Goal: Task Accomplishment & Management: Complete application form

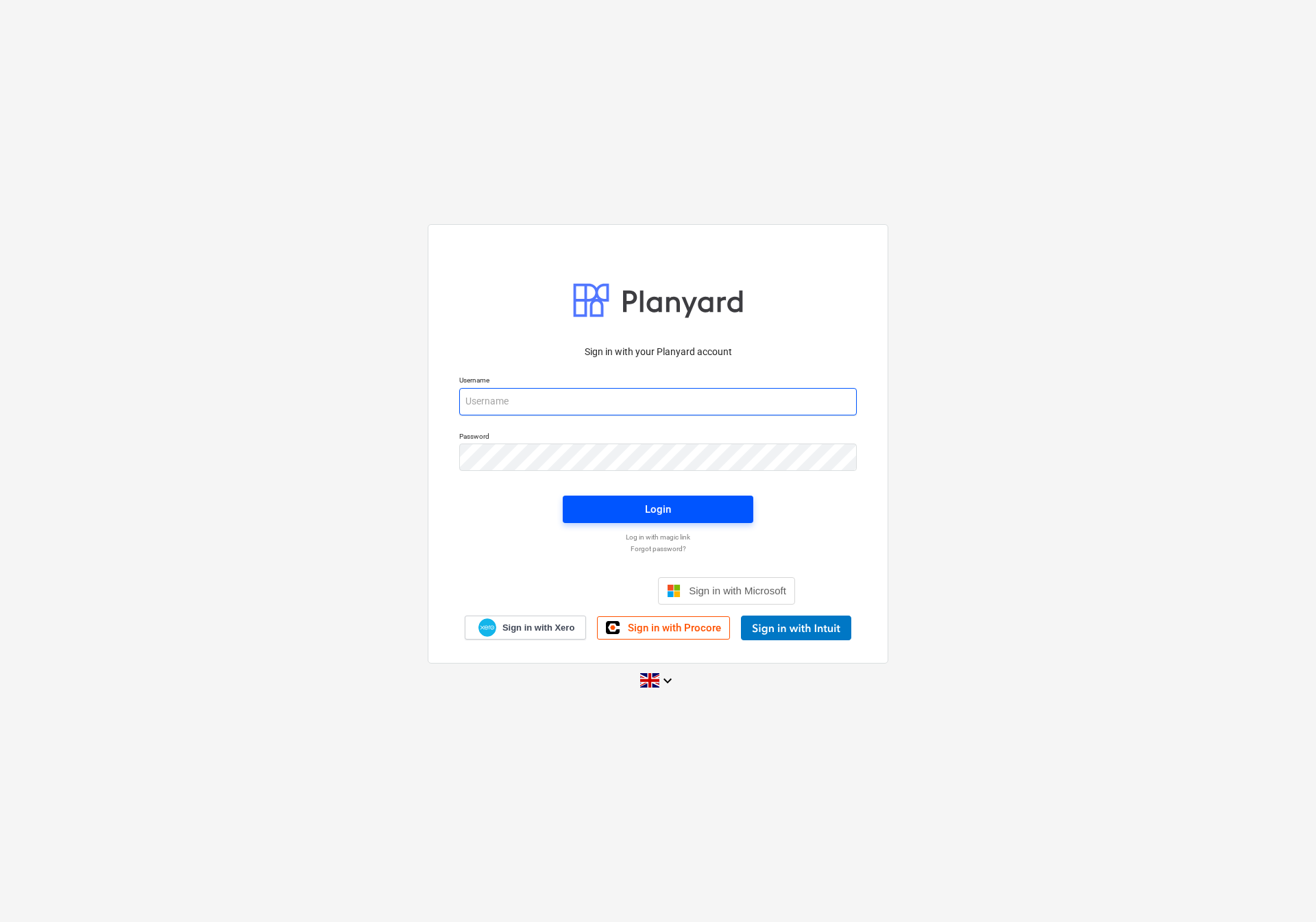
type input "[EMAIL_ADDRESS][DOMAIN_NAME]"
click at [601, 511] on span "Login" at bounding box center [658, 509] width 158 height 18
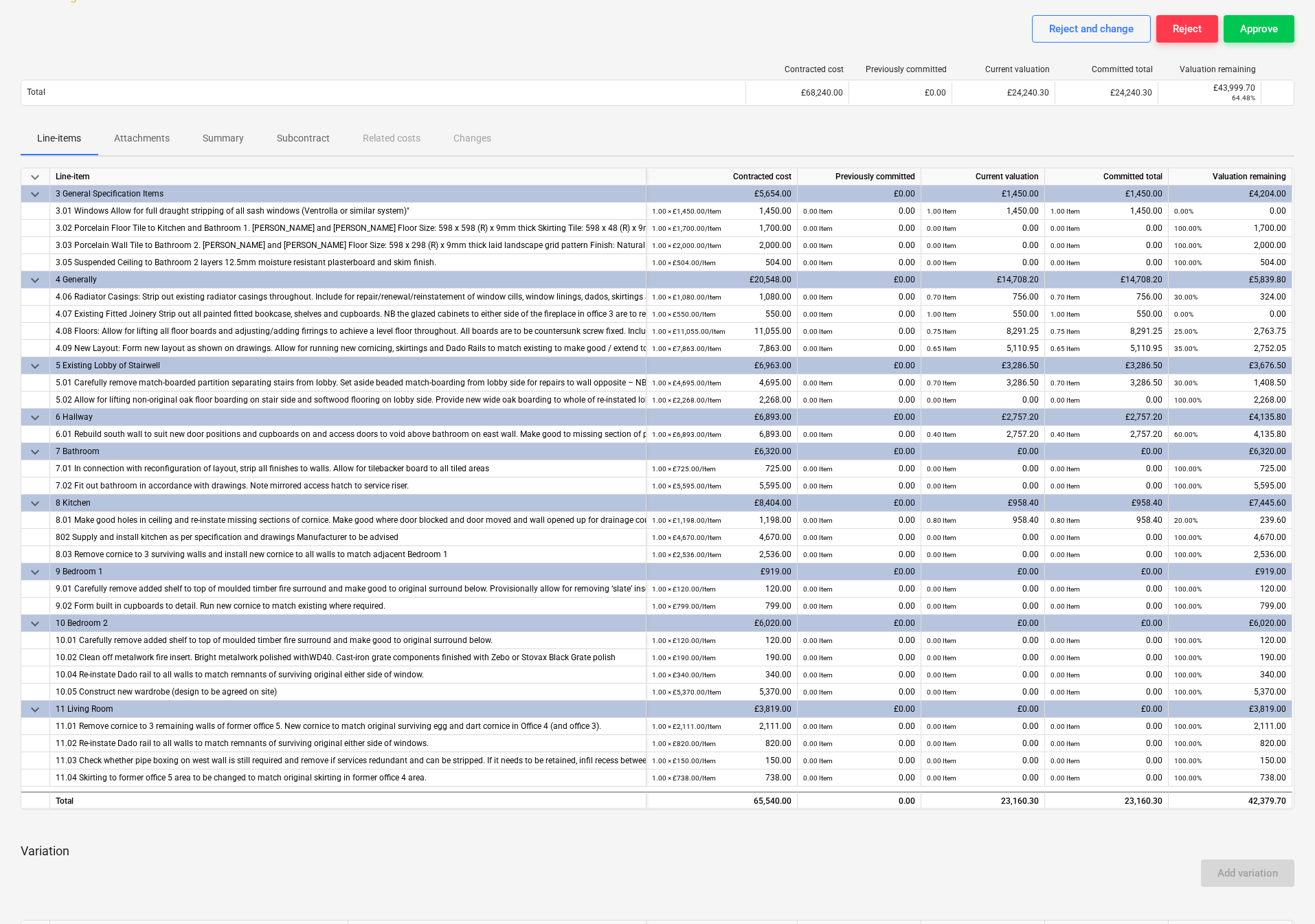
scroll to position [508, 0]
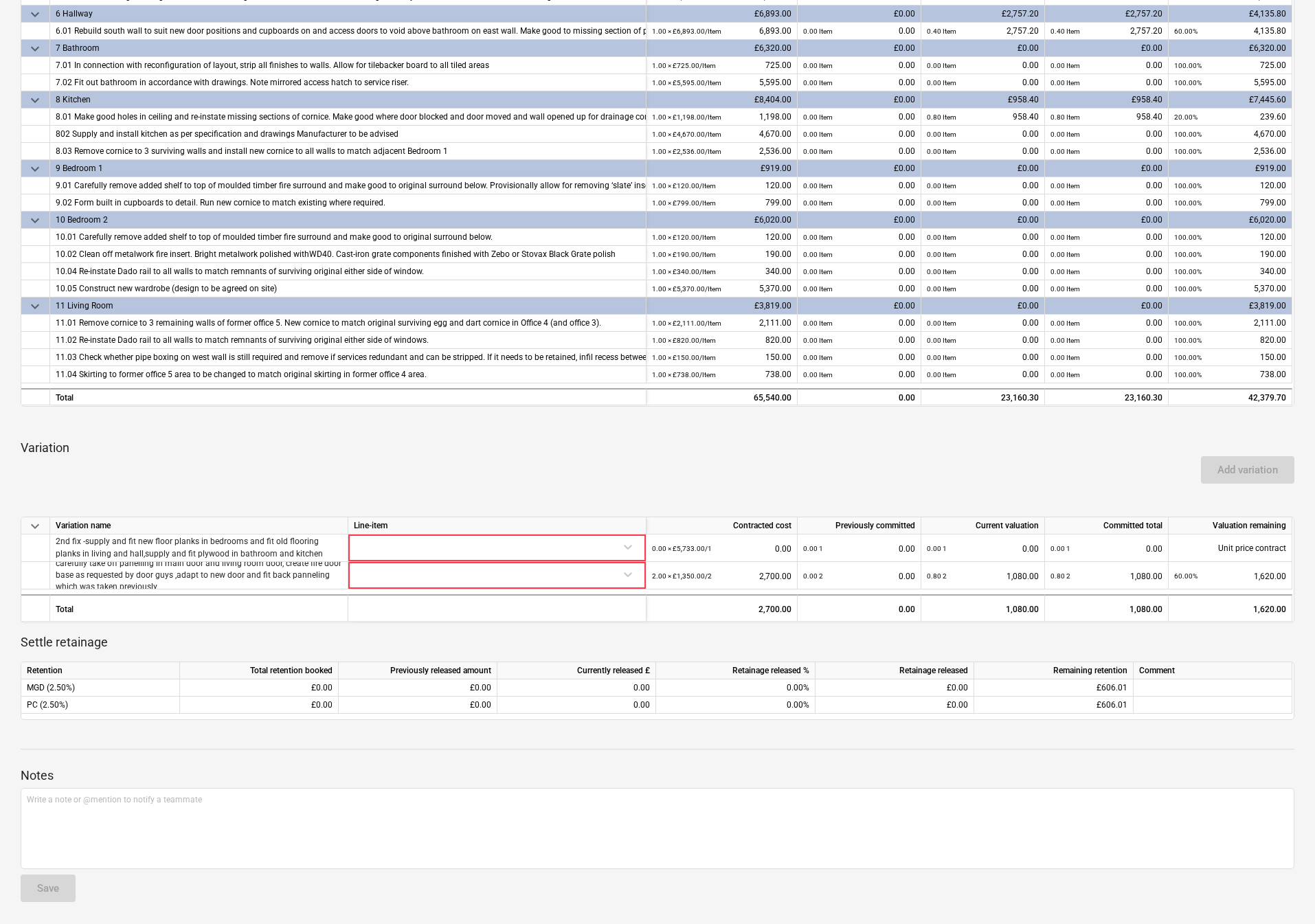
click at [603, 460] on div "Add variation" at bounding box center [657, 469] width 1285 height 38
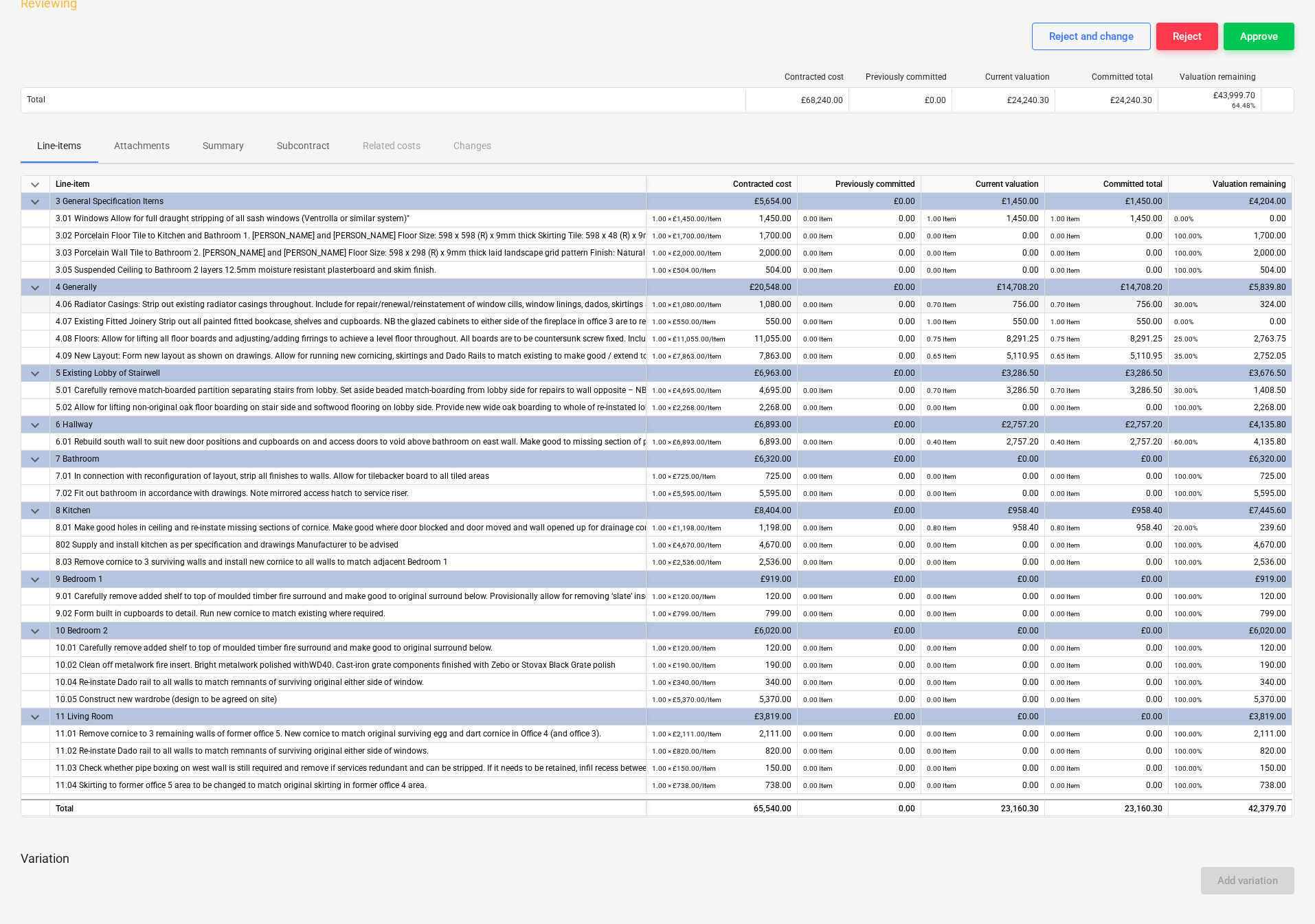
scroll to position [0, 0]
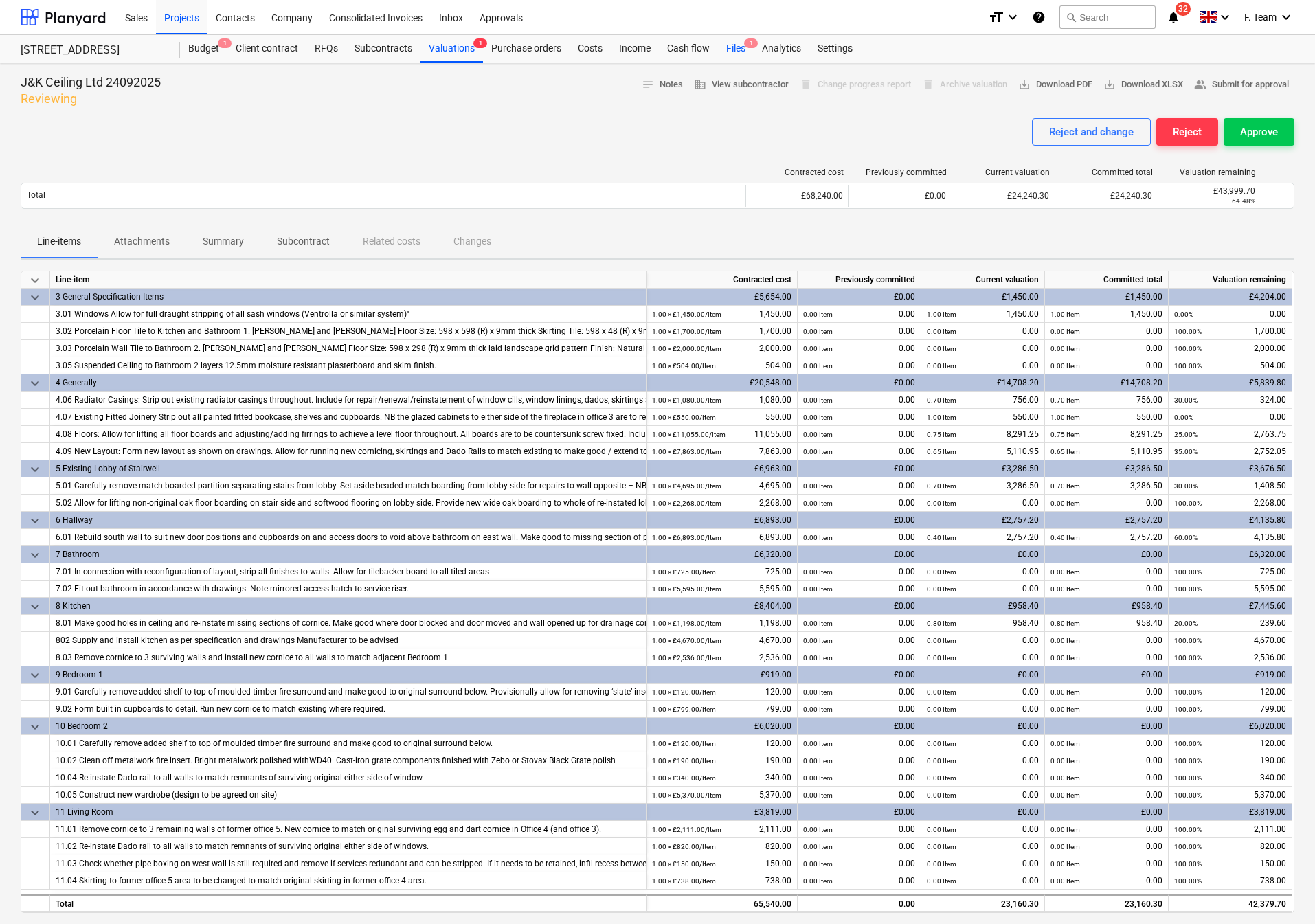
click at [729, 46] on div "Files 1" at bounding box center [736, 49] width 36 height 27
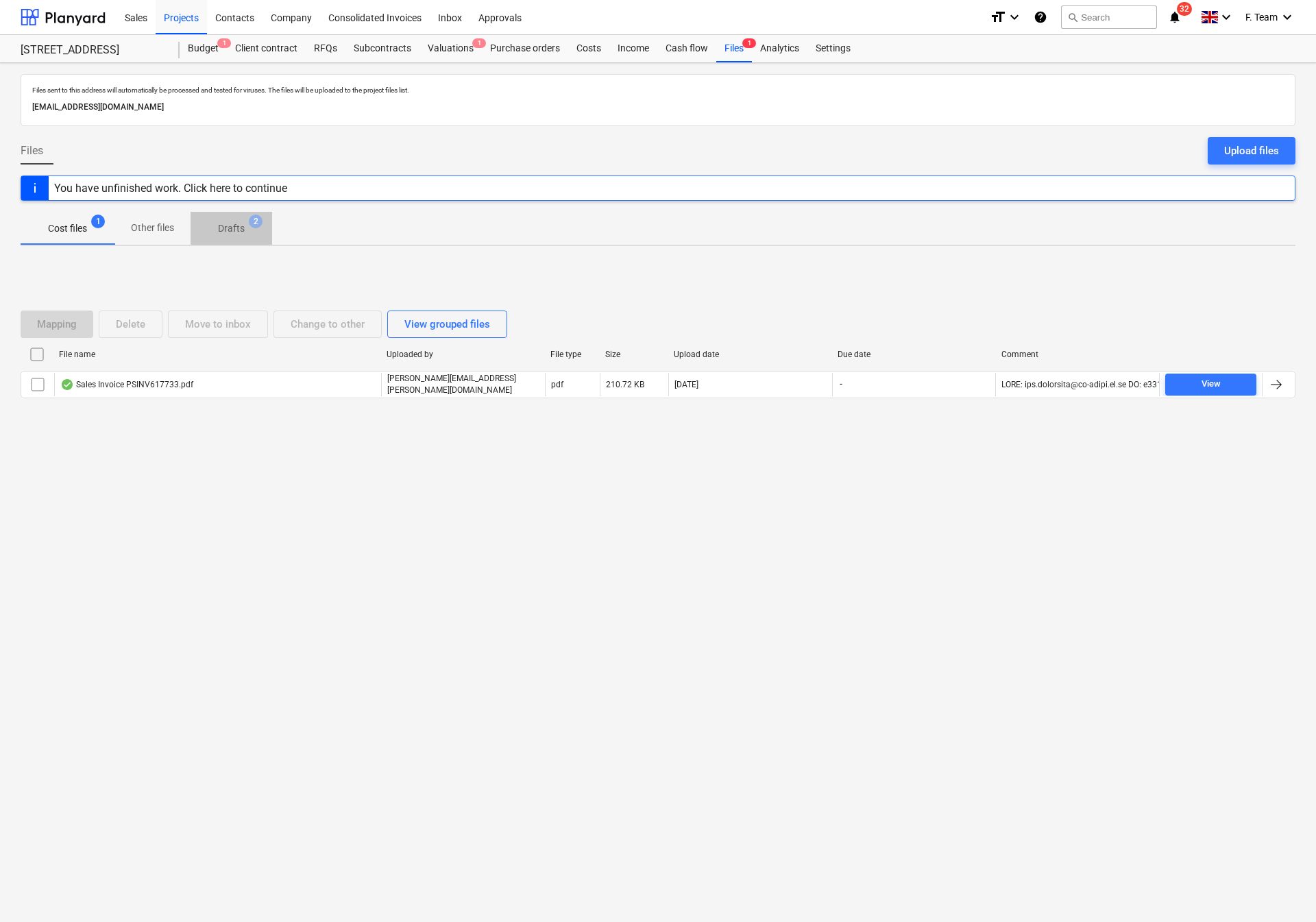
click at [229, 239] on span "Drafts 2" at bounding box center [232, 228] width 82 height 24
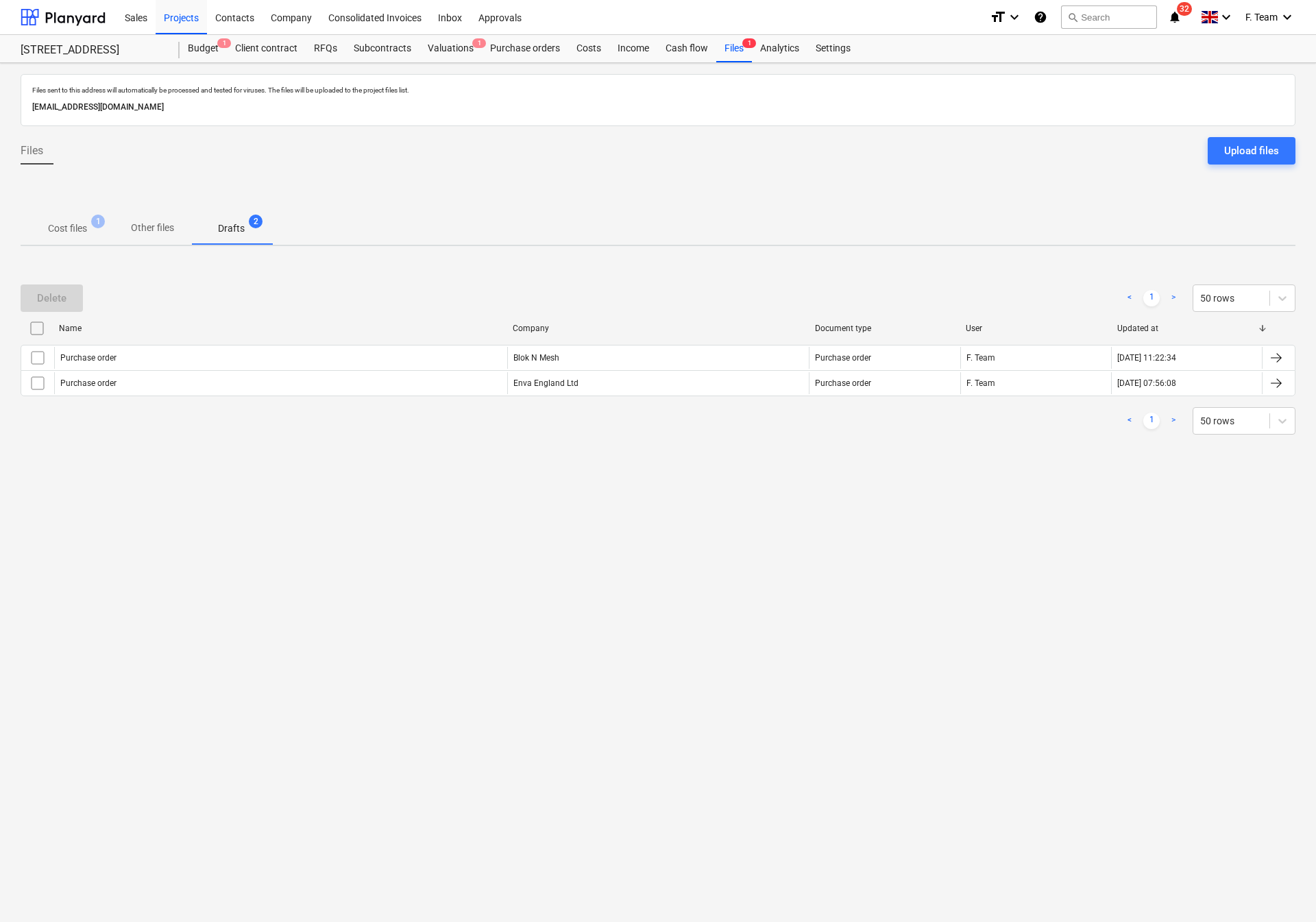
click at [61, 232] on p "Cost files" at bounding box center [67, 228] width 39 height 15
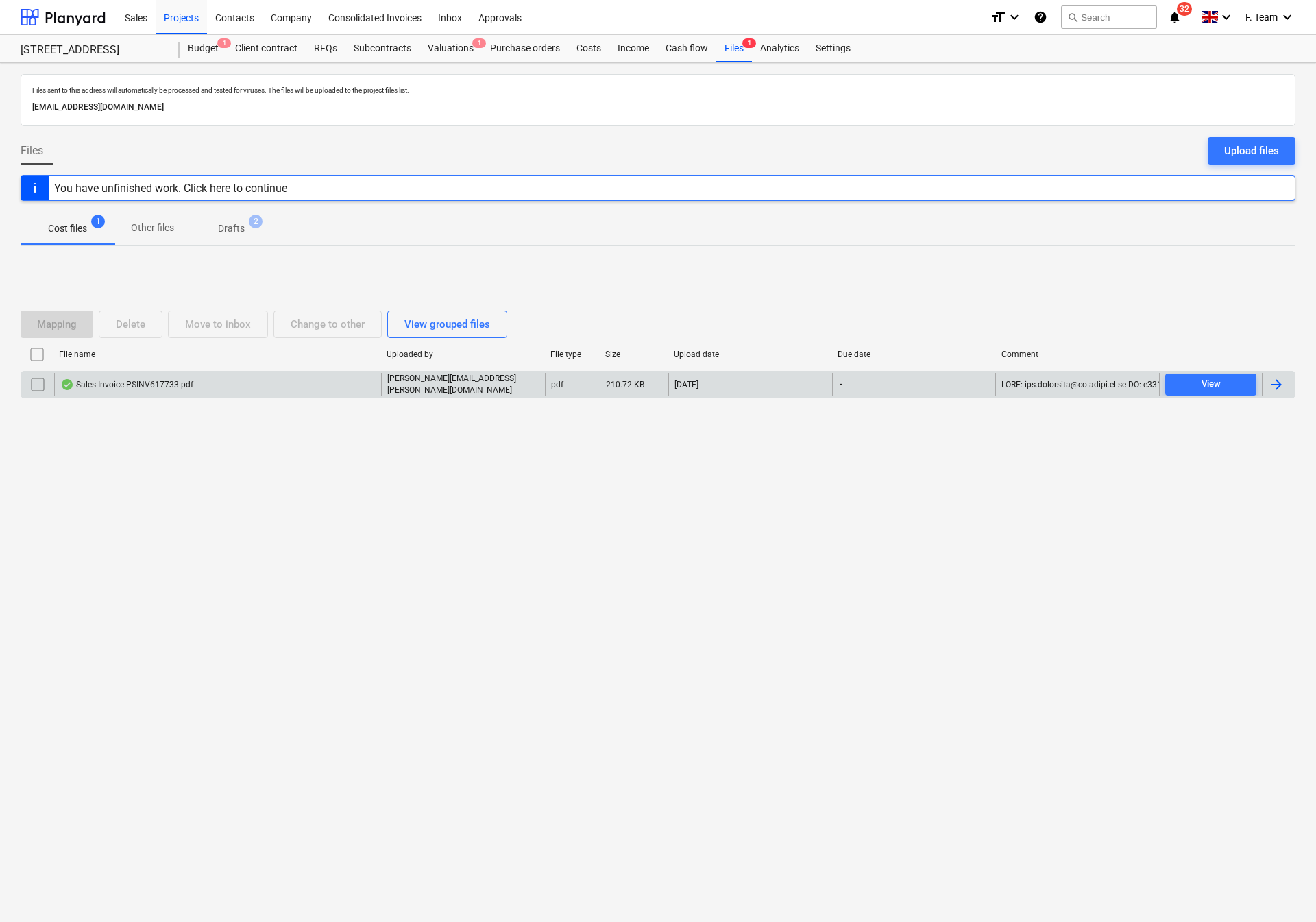
click at [1265, 393] on div at bounding box center [1279, 385] width 33 height 23
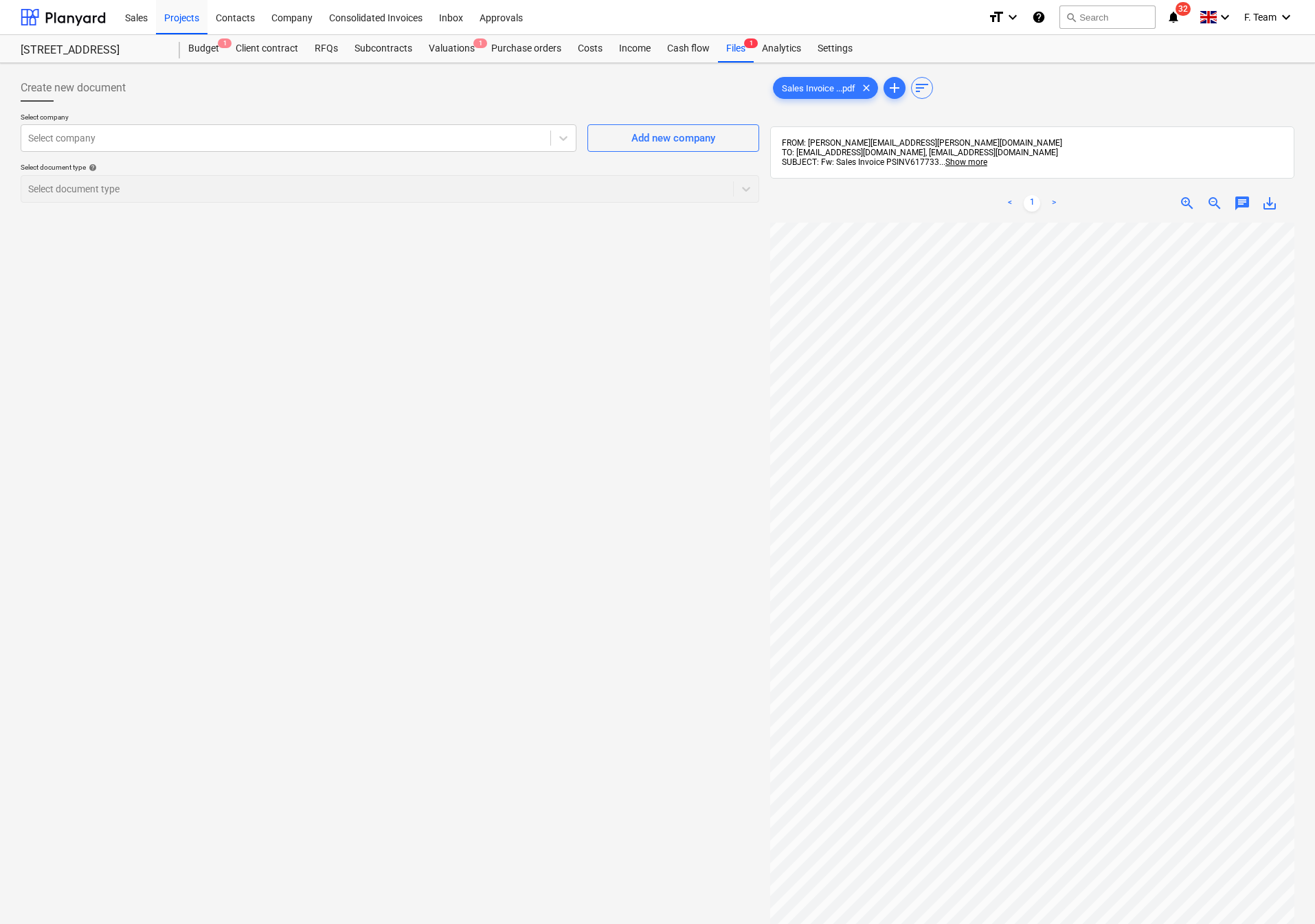
scroll to position [20, 246]
click at [739, 599] on div "Create new document Select company Select company Add new company Select docume…" at bounding box center [657, 591] width 1285 height 1045
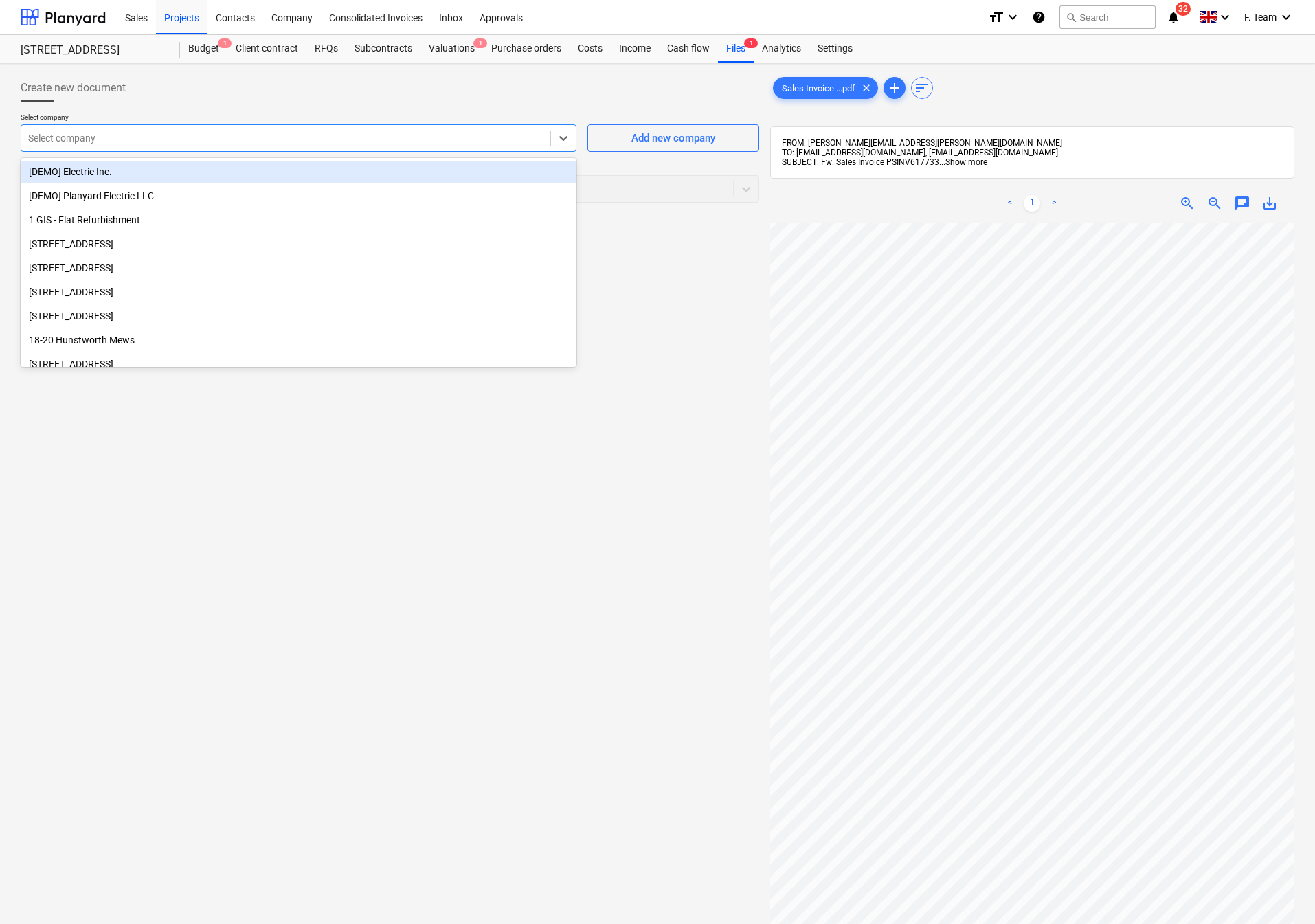
click at [91, 147] on div "Select company" at bounding box center [286, 139] width 530 height 20
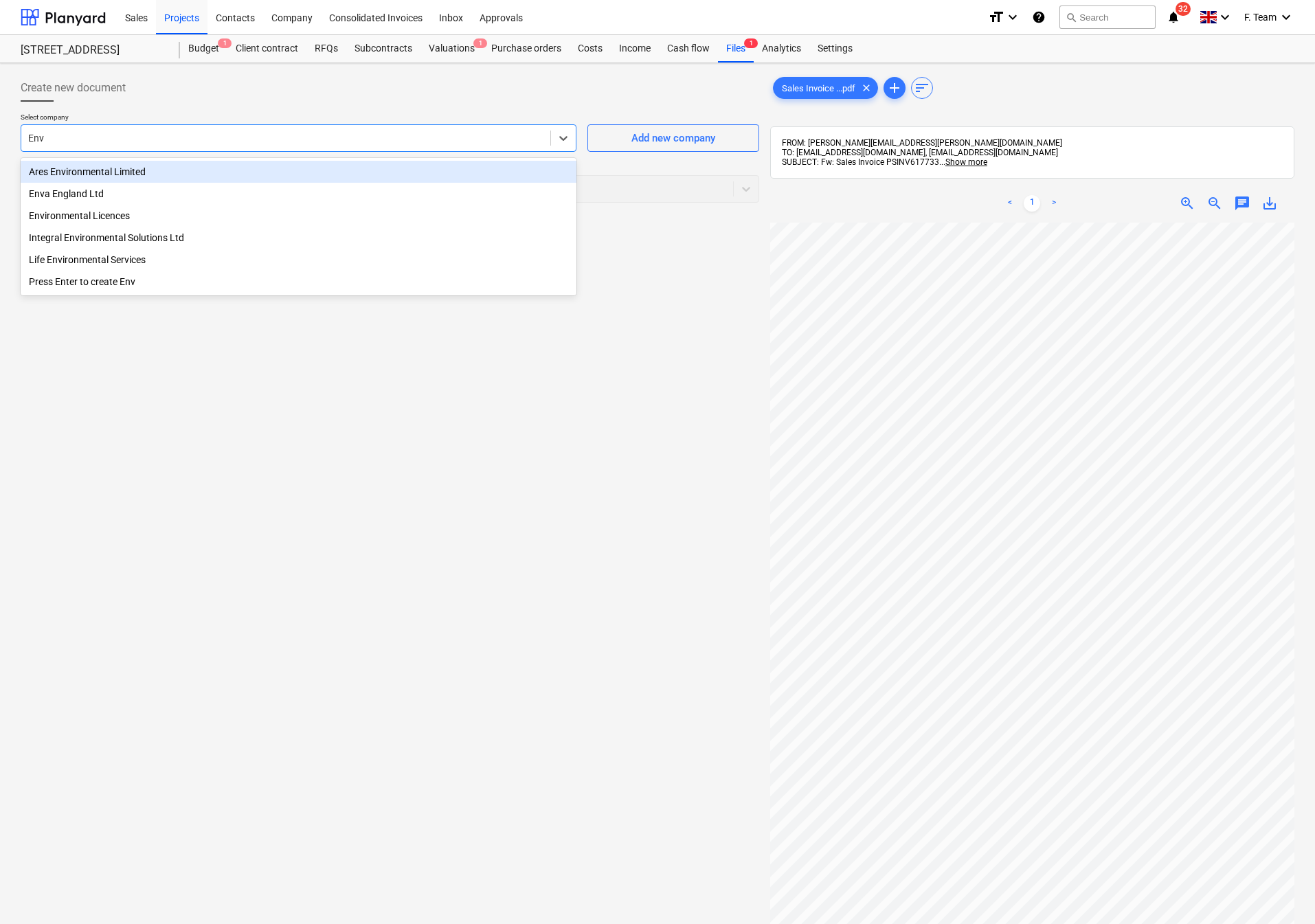
type input "Enva"
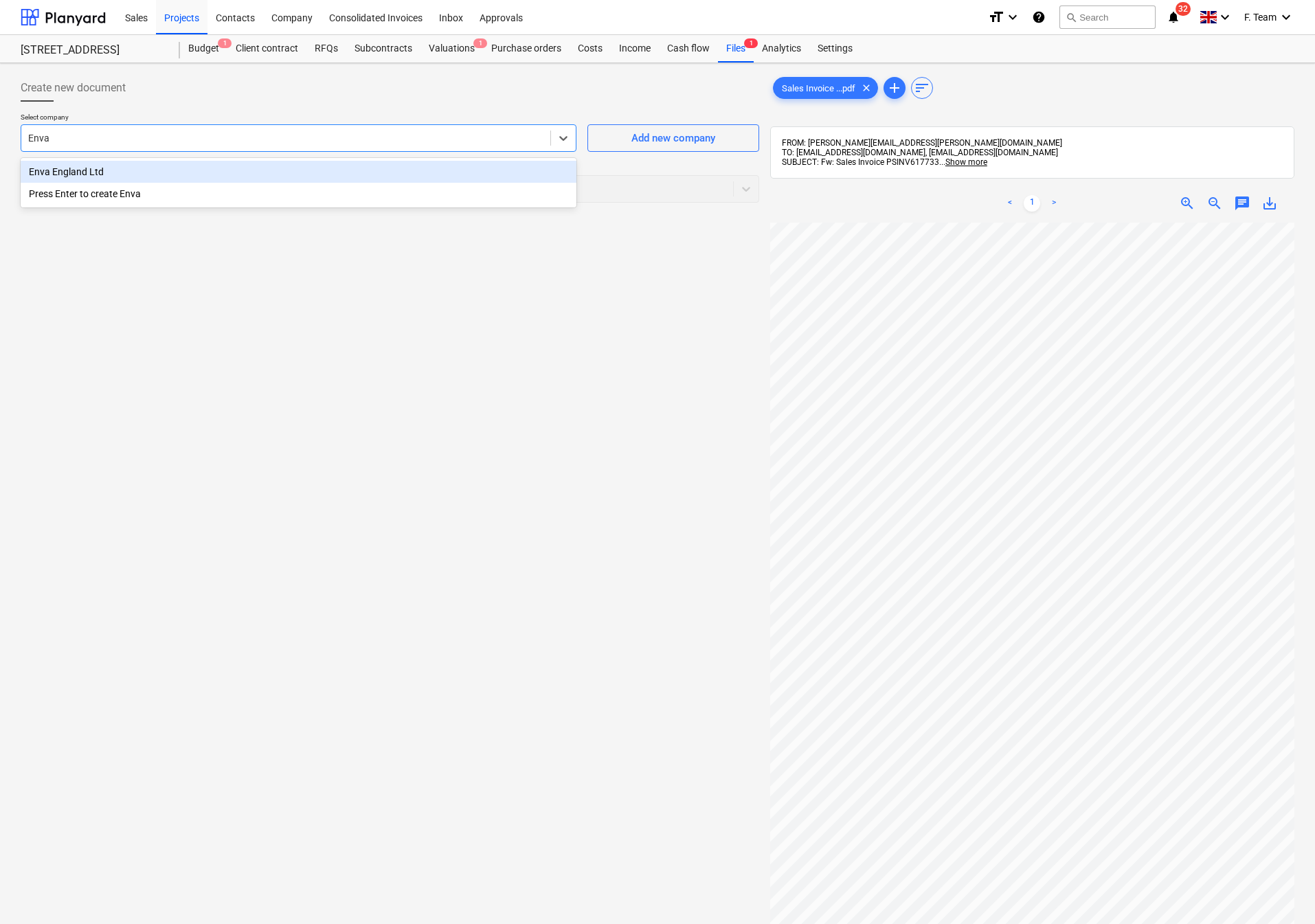
click at [163, 175] on div "Enva England Ltd" at bounding box center [298, 172] width 556 height 22
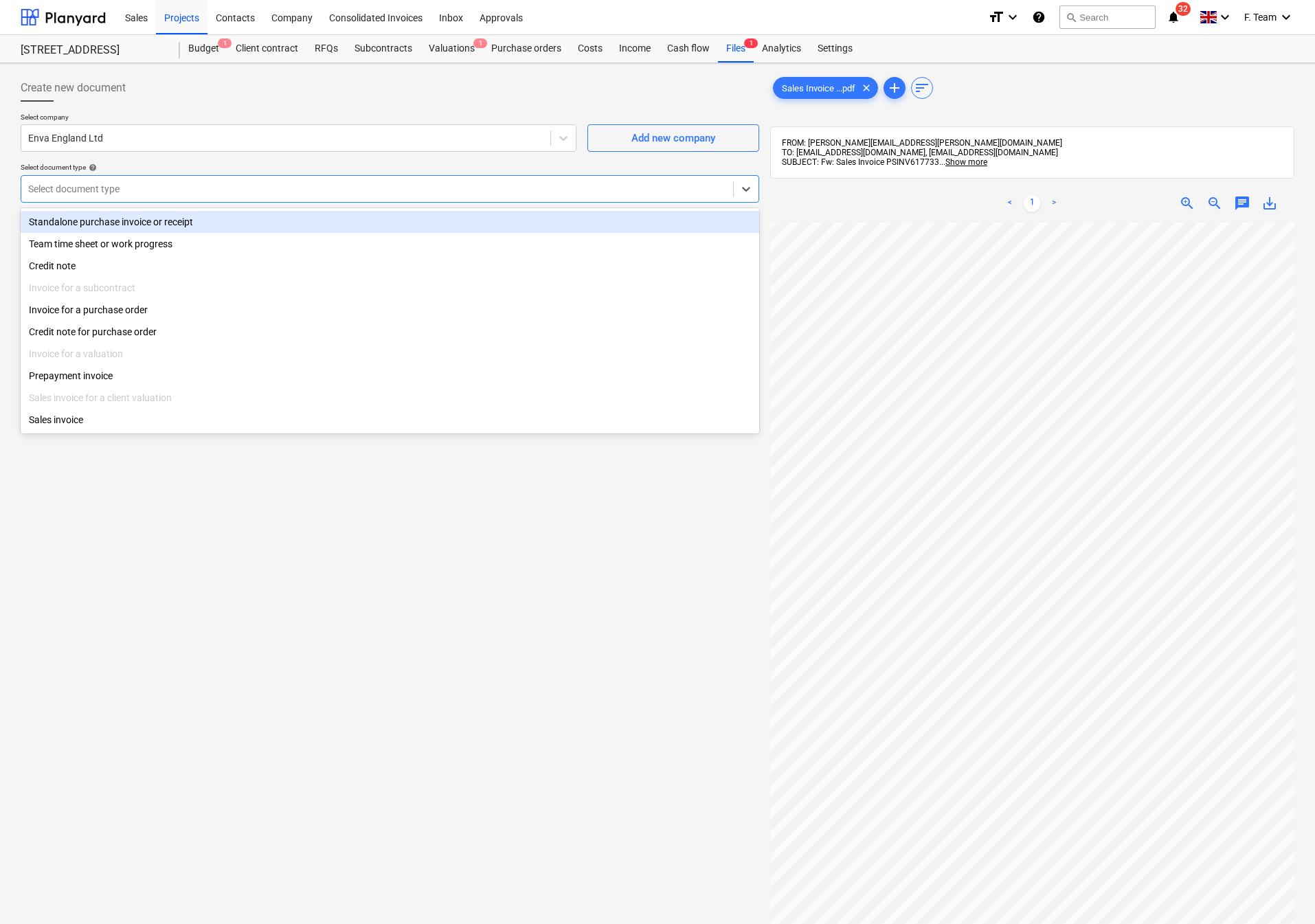
click at [148, 196] on div "Select document type" at bounding box center [377, 189] width 712 height 20
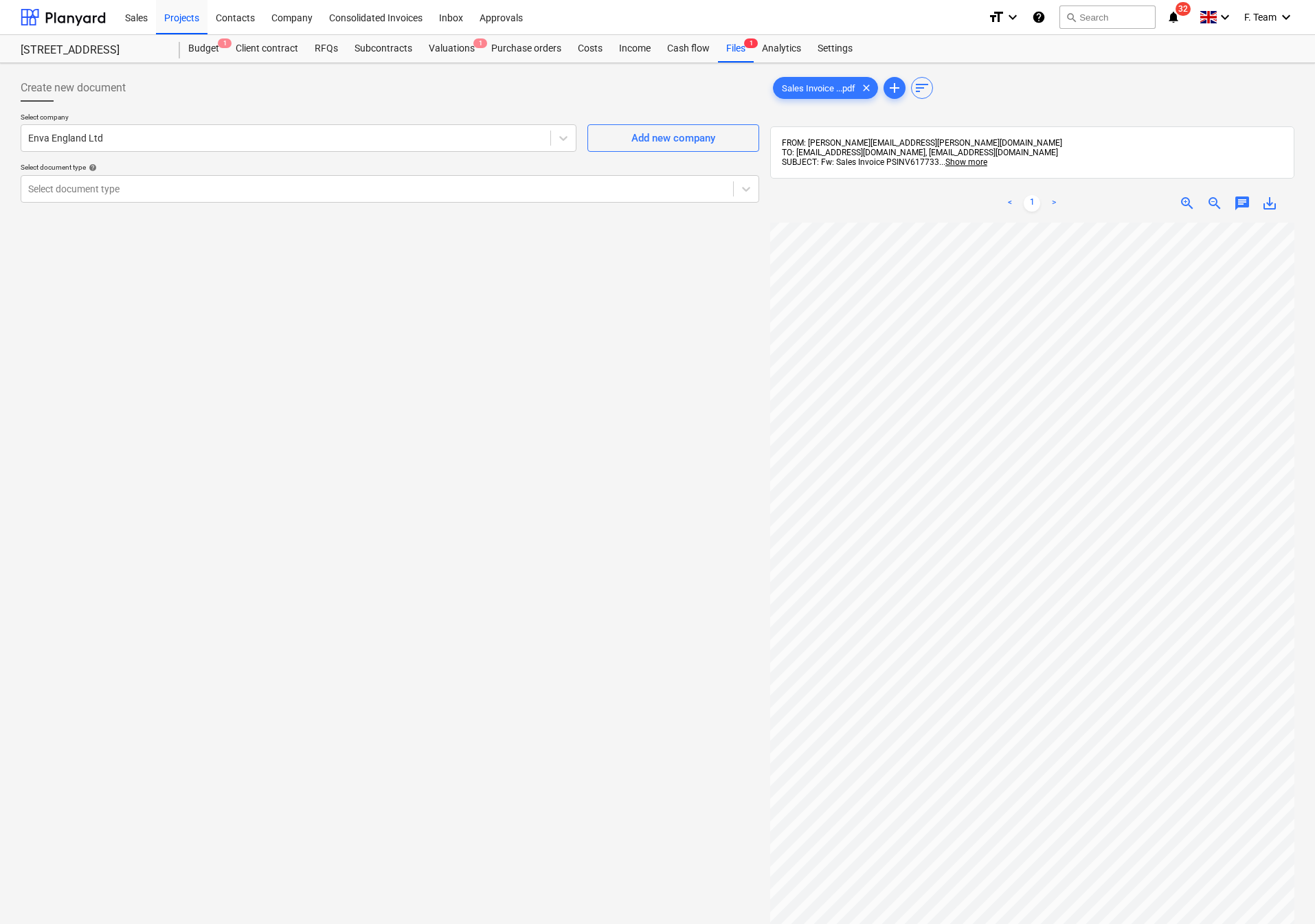
scroll to position [135, 219]
click at [136, 184] on div at bounding box center [377, 189] width 699 height 14
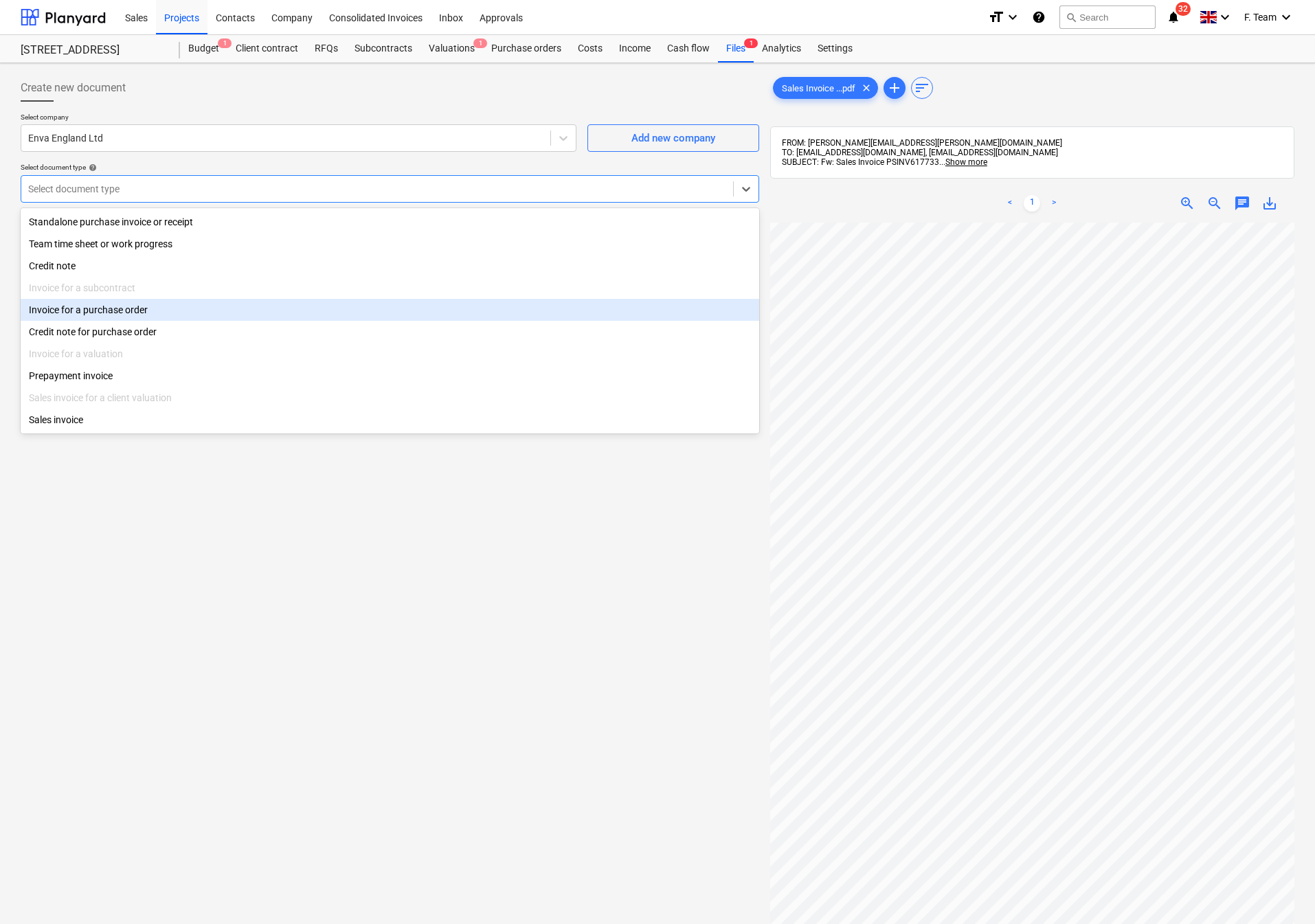
click at [158, 312] on div "Invoice for a purchase order" at bounding box center [390, 310] width 739 height 22
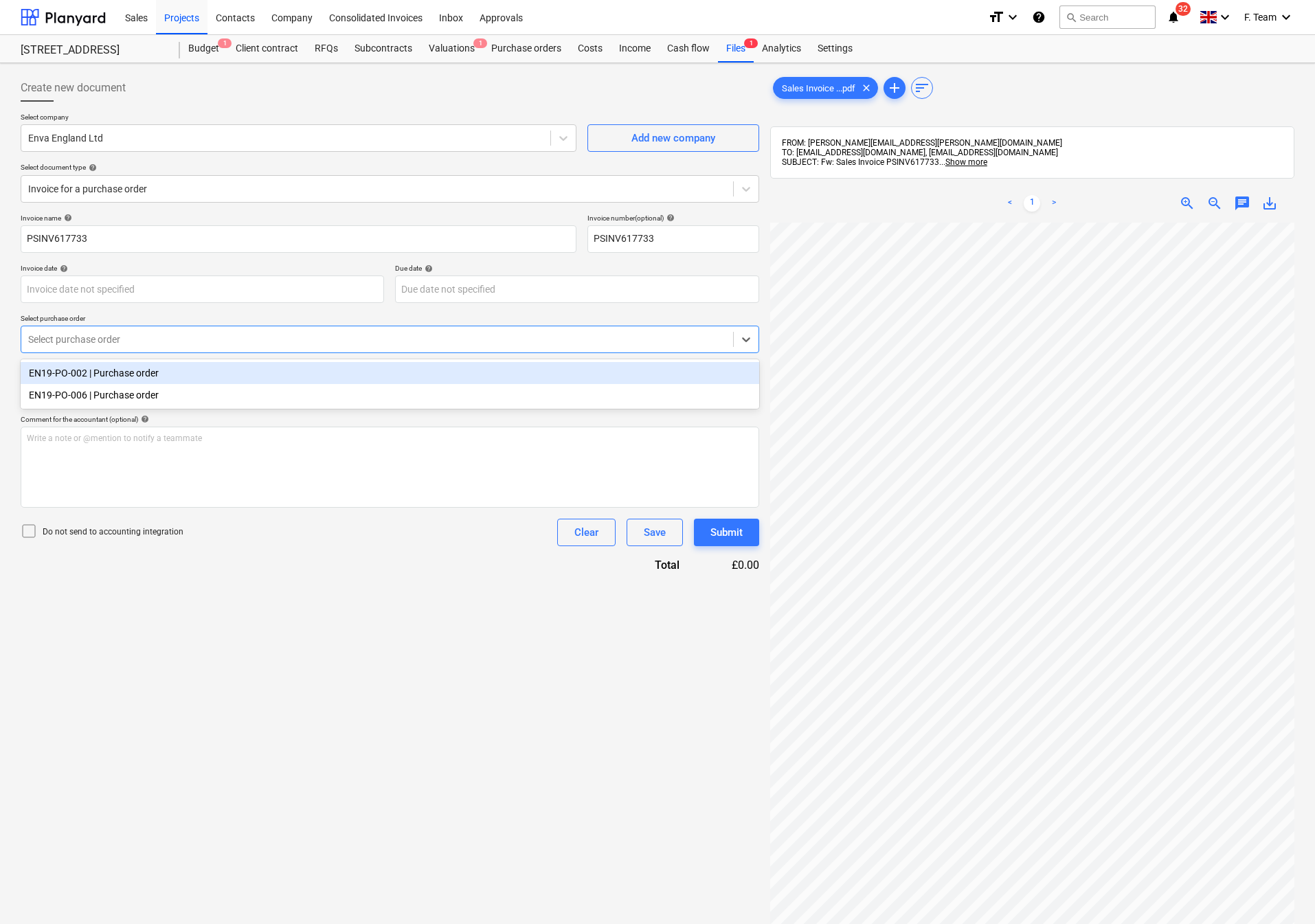
click at [138, 347] on div "Select purchase order" at bounding box center [377, 340] width 712 height 20
click at [134, 371] on div "EN19-PO-002 | Purchase order" at bounding box center [390, 373] width 739 height 22
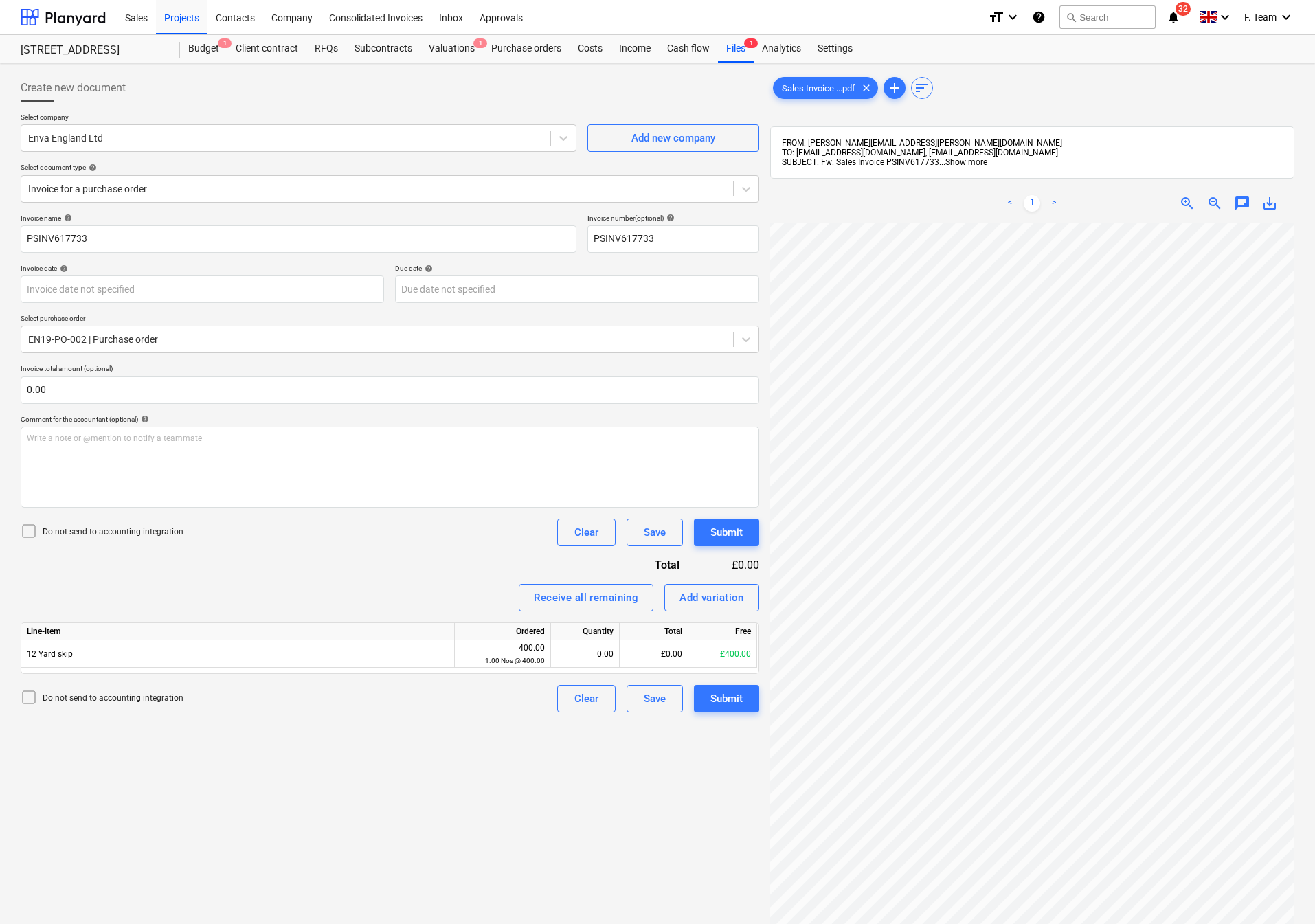
scroll to position [139, 301]
click at [171, 341] on div at bounding box center [377, 339] width 699 height 14
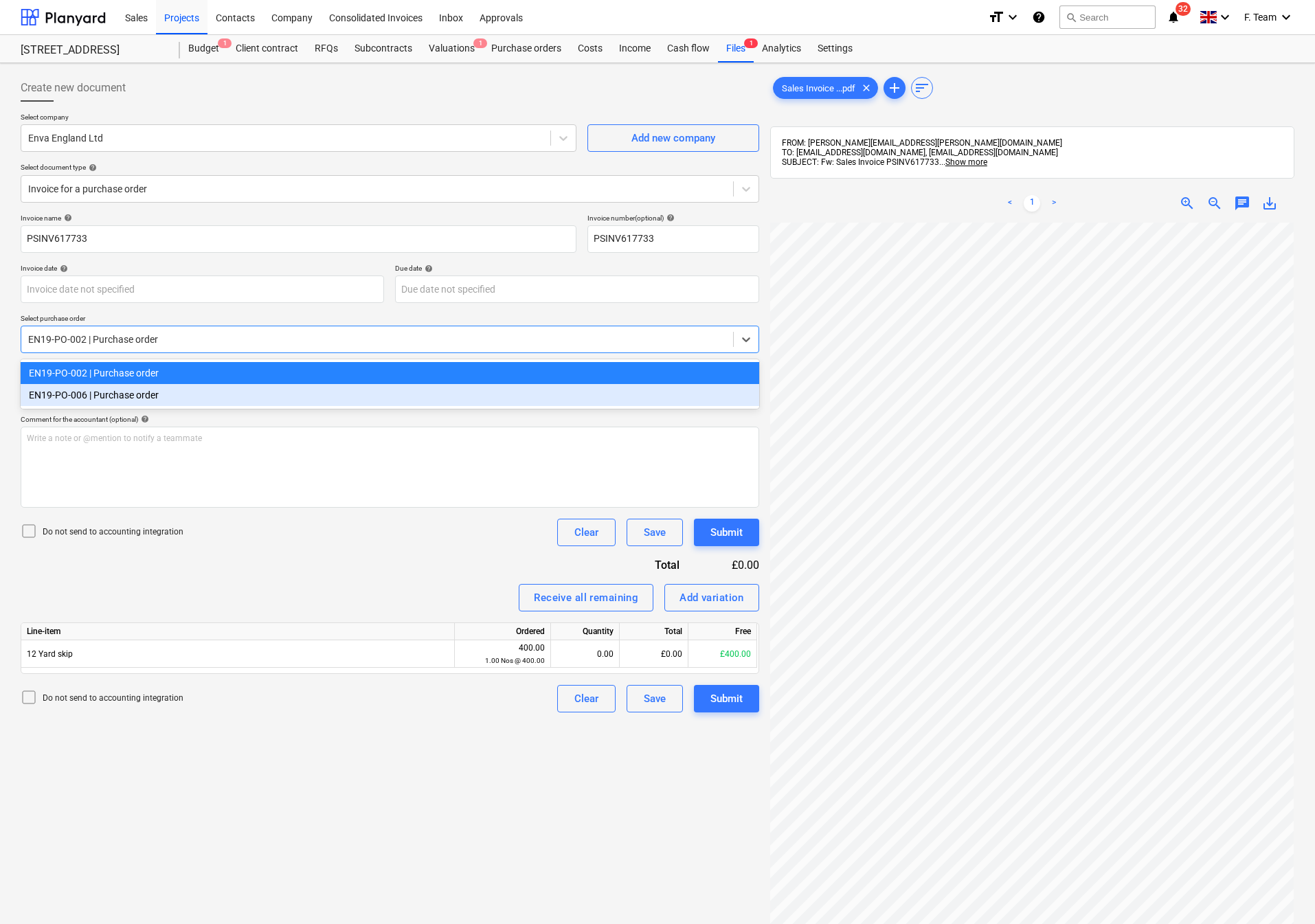
click at [134, 395] on div "EN19-PO-006 | Purchase order" at bounding box center [390, 395] width 739 height 22
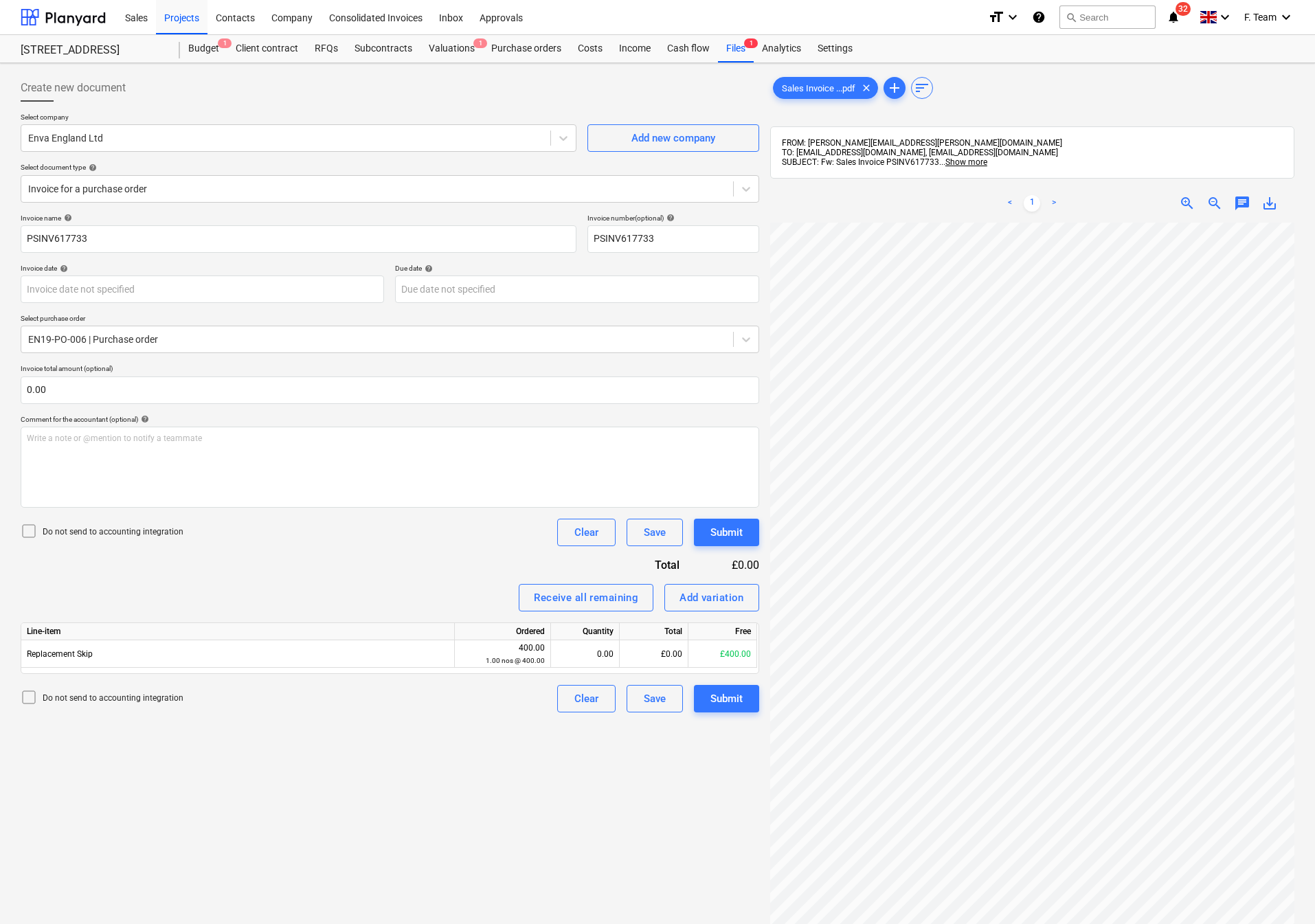
scroll to position [281, 301]
click at [52, 390] on input "text" at bounding box center [390, 390] width 739 height 27
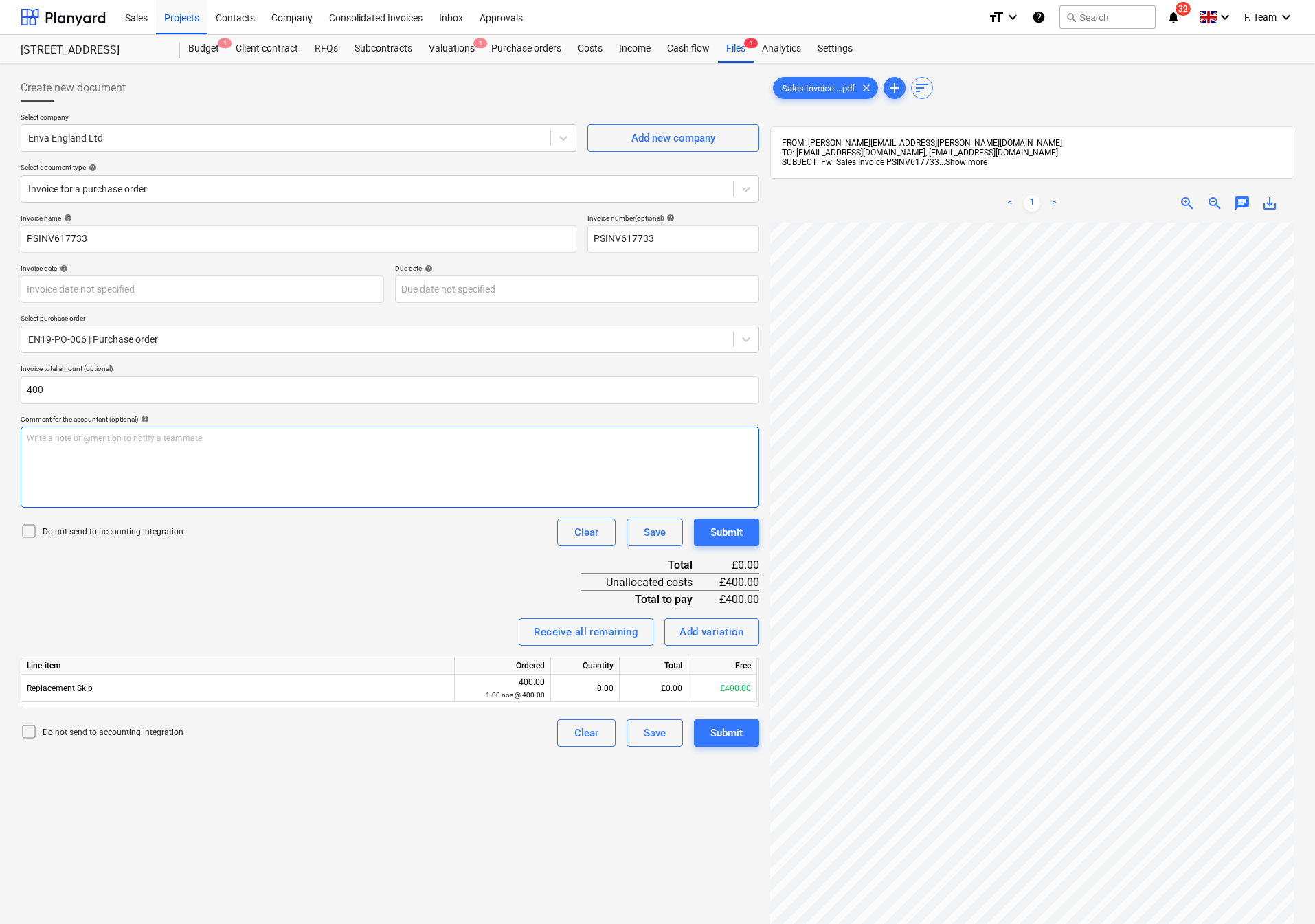
type input "400.00"
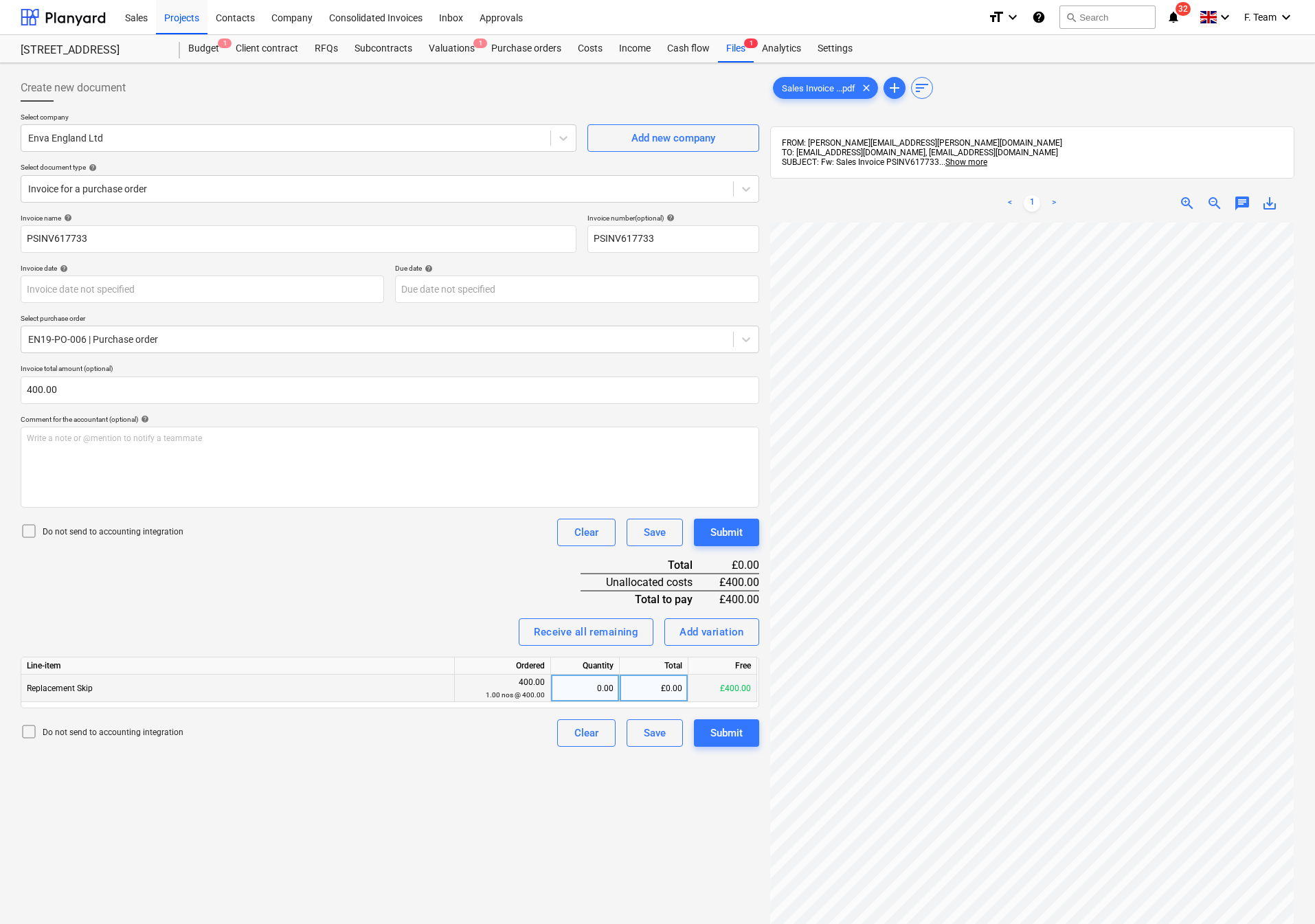
click at [613, 692] on div "0.00" at bounding box center [585, 689] width 57 height 27
type input "1"
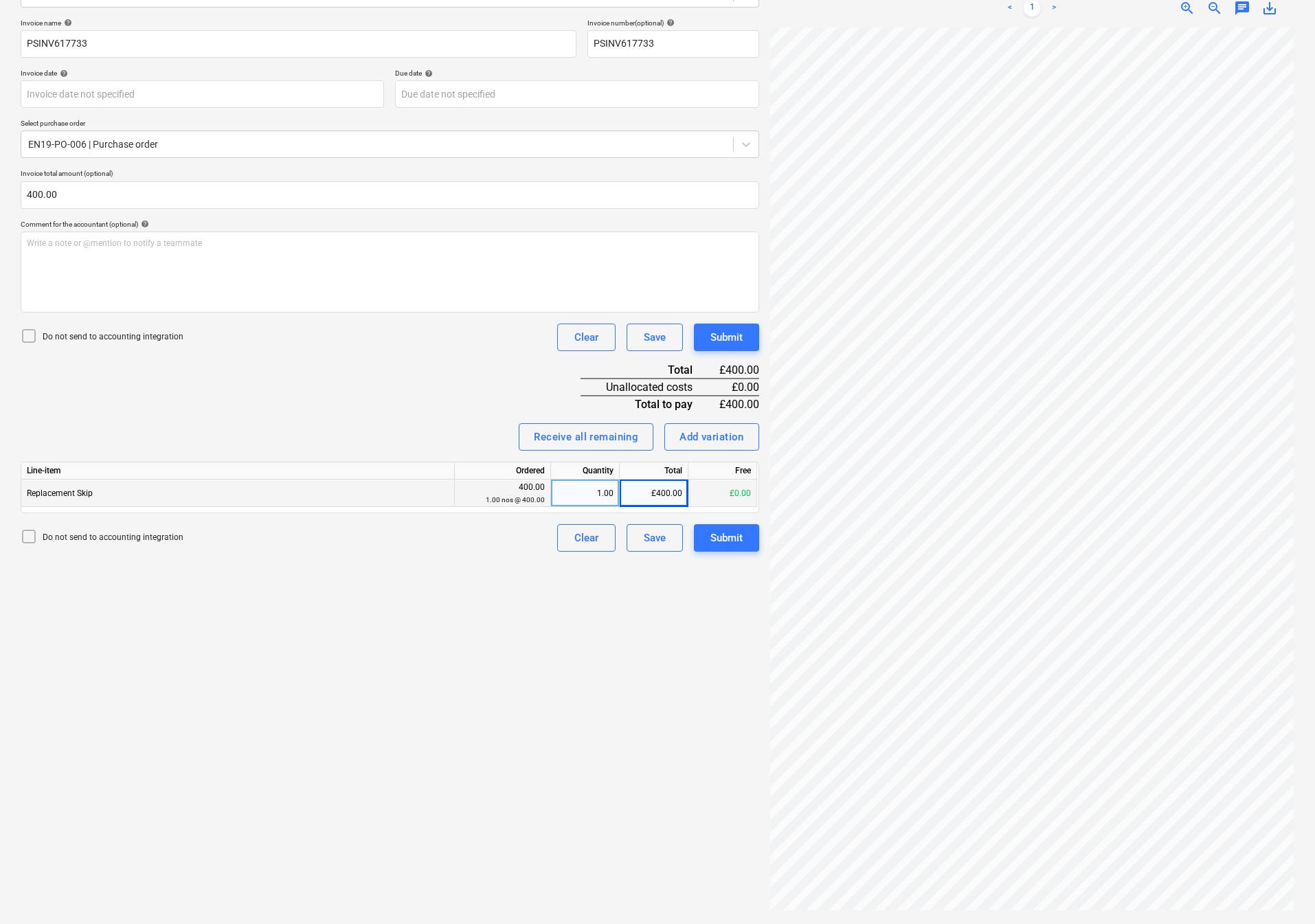
scroll to position [0, 0]
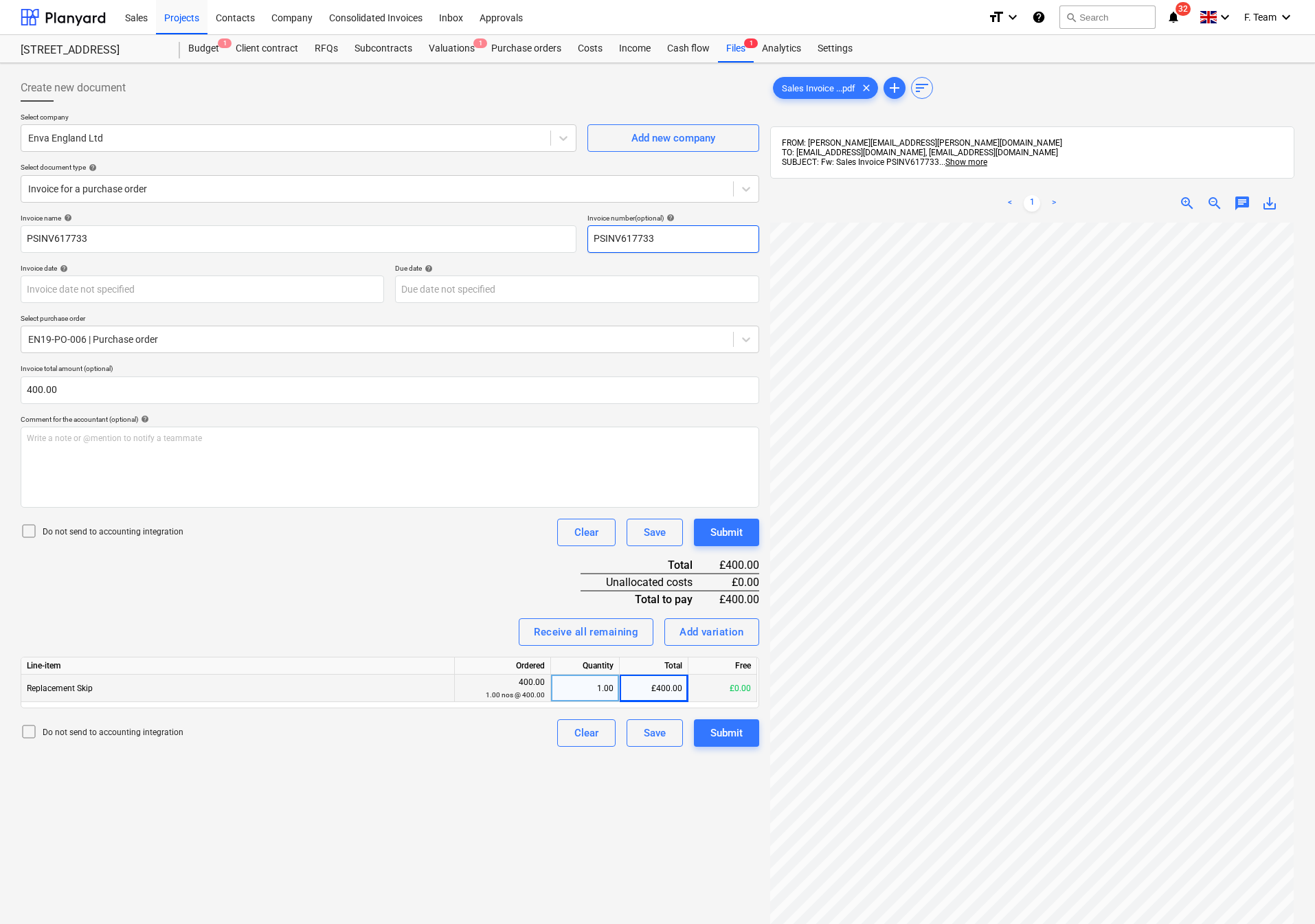
click at [668, 246] on input "PSINV617733" at bounding box center [673, 239] width 172 height 27
type input "PSINV617733 - 1 [GEOGRAPHIC_DATA]"
click at [101, 248] on input "PSINV617733" at bounding box center [298, 239] width 556 height 27
drag, startPoint x: 107, startPoint y: 239, endPoint x: 0, endPoint y: 244, distance: 107.1
click at [0, 244] on div "Create new document Select company Enva England Ltd Add new company Select docu…" at bounding box center [658, 591] width 1315 height 1056
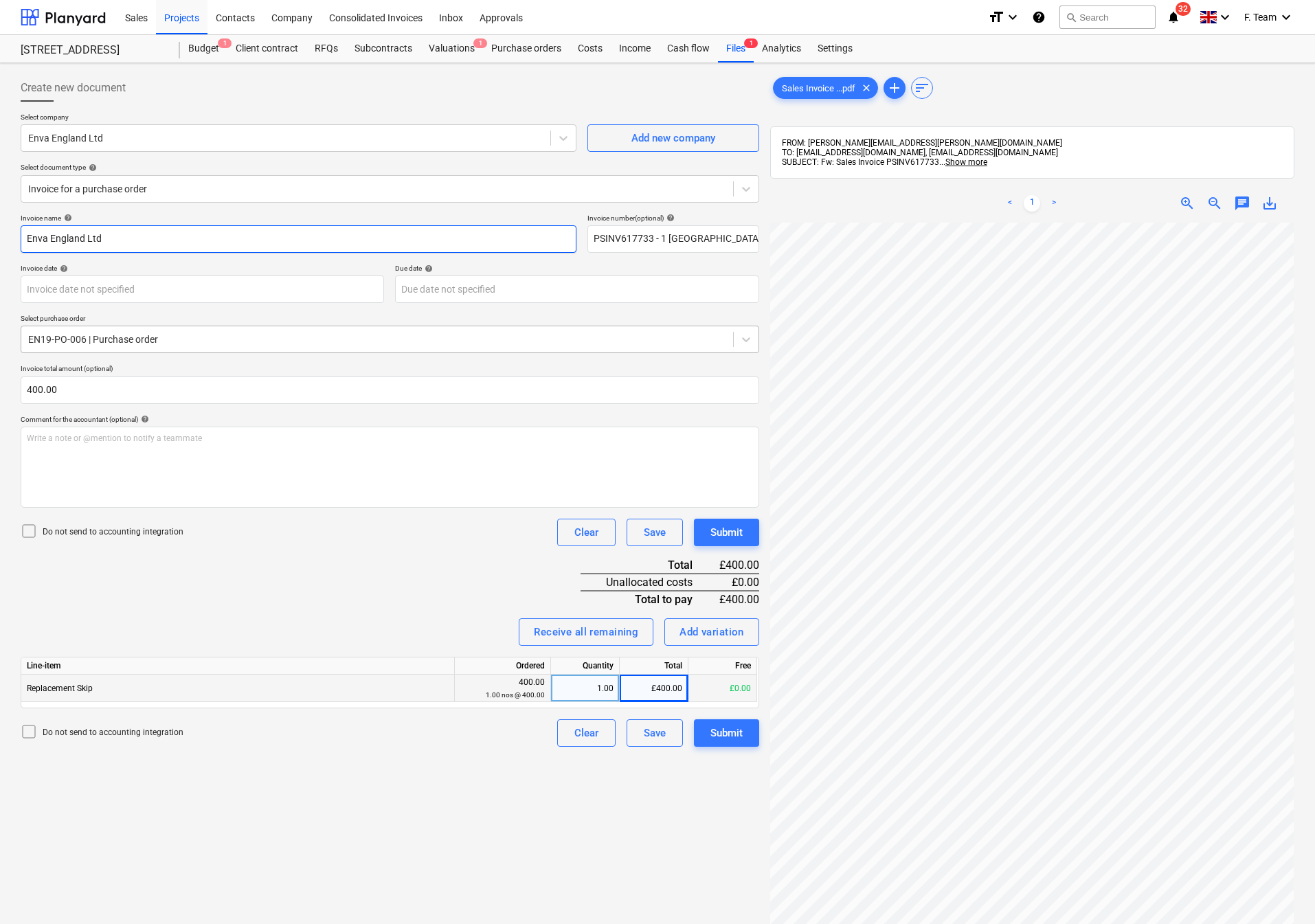
type input "Enva England Ltd"
click at [97, 291] on body "Sales Projects Contacts Company Consolidated Invoices Inbox Approvals format_si…" at bounding box center [658, 462] width 1315 height 924
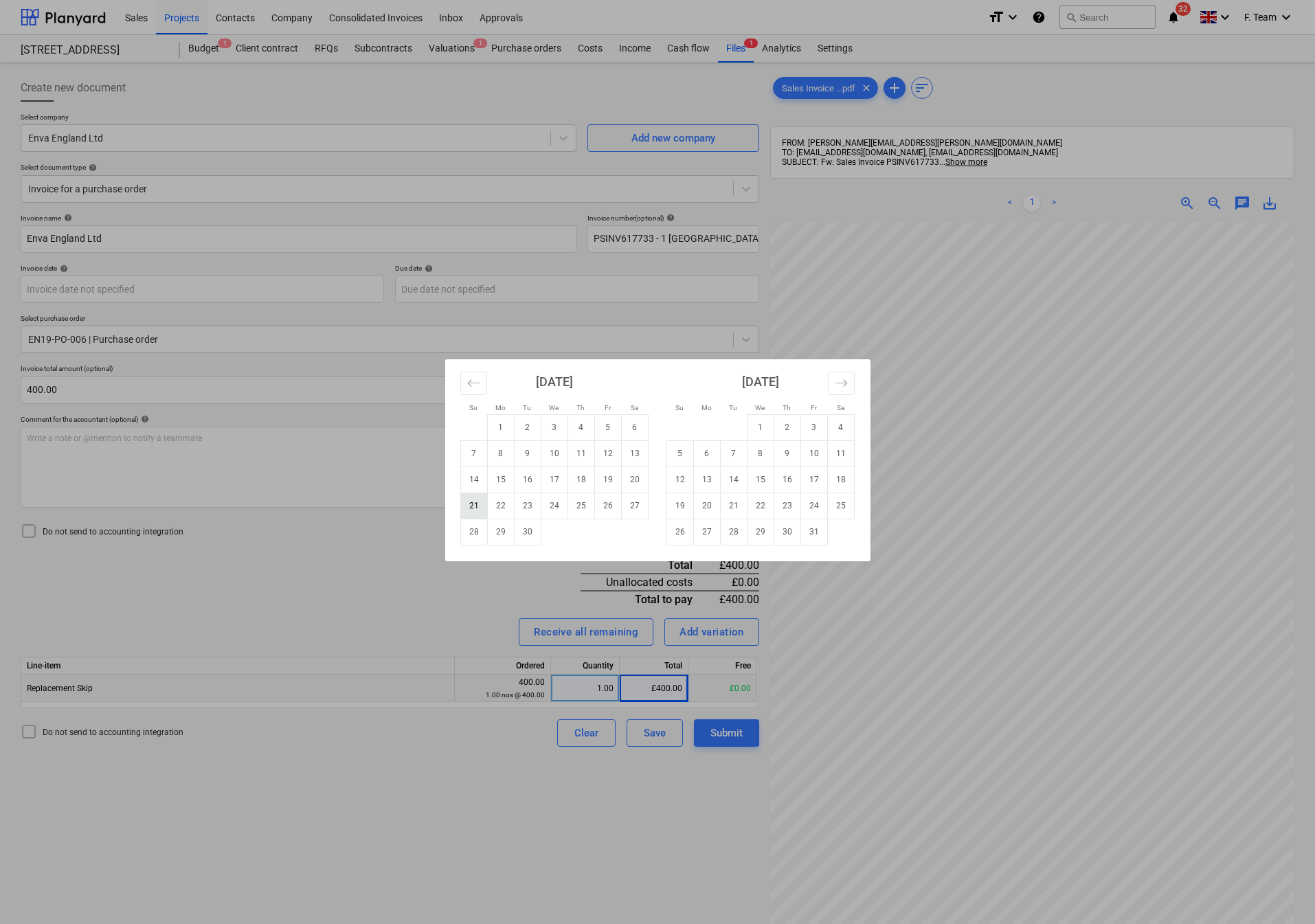
click at [474, 506] on td "21" at bounding box center [473, 505] width 26 height 26
type input "[DATE]"
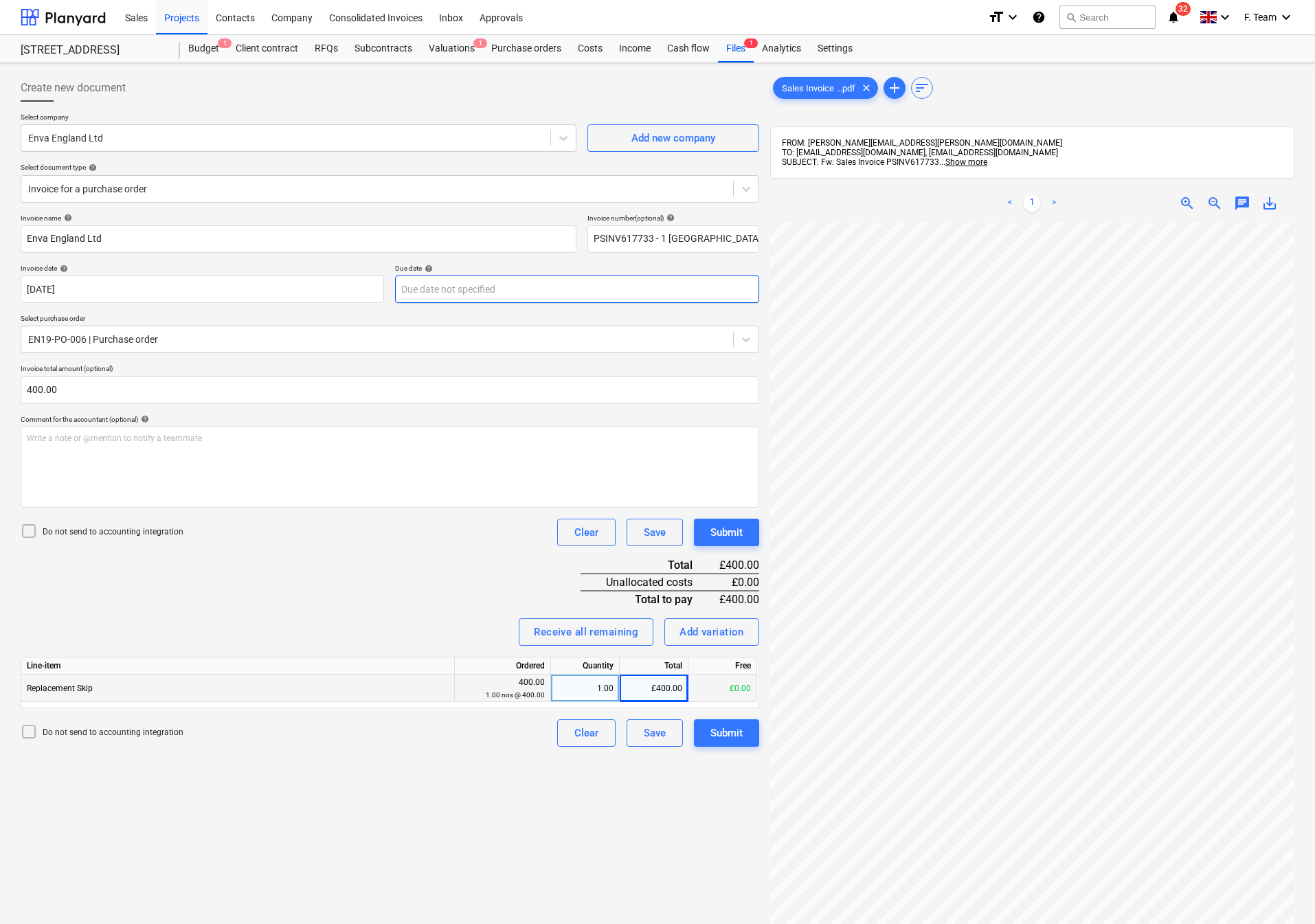
click at [454, 288] on body "Sales Projects Contacts Company Consolidated Invoices Inbox Approvals format_si…" at bounding box center [658, 462] width 1315 height 924
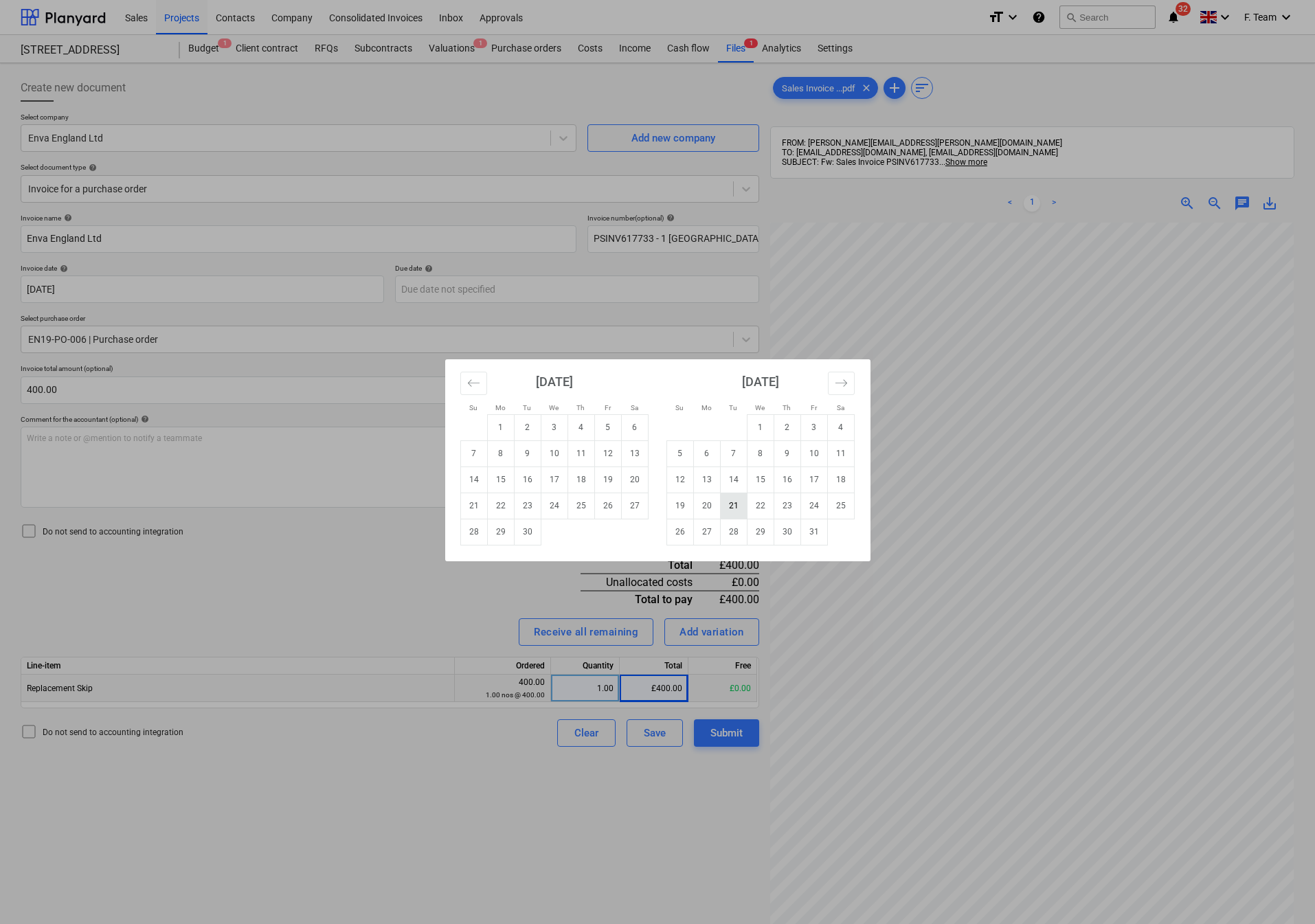
click at [729, 510] on td "21" at bounding box center [733, 505] width 26 height 26
type input "[DATE]"
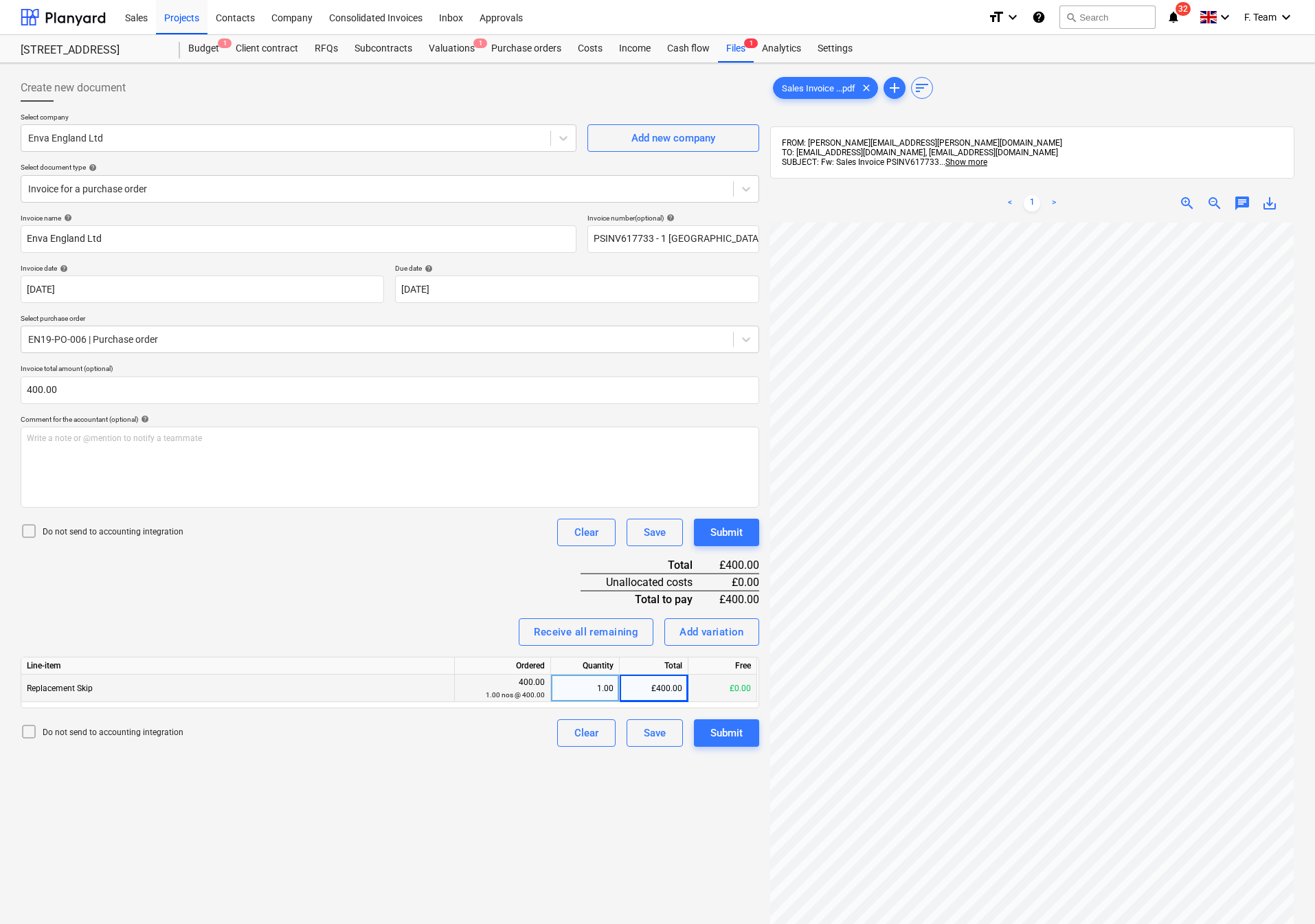
click at [286, 587] on div "Invoice name help Enva England Ltd Invoice number (optional) help PSINV617733 -…" at bounding box center [390, 481] width 739 height 533
click at [756, 744] on button "Submit" at bounding box center [726, 733] width 65 height 27
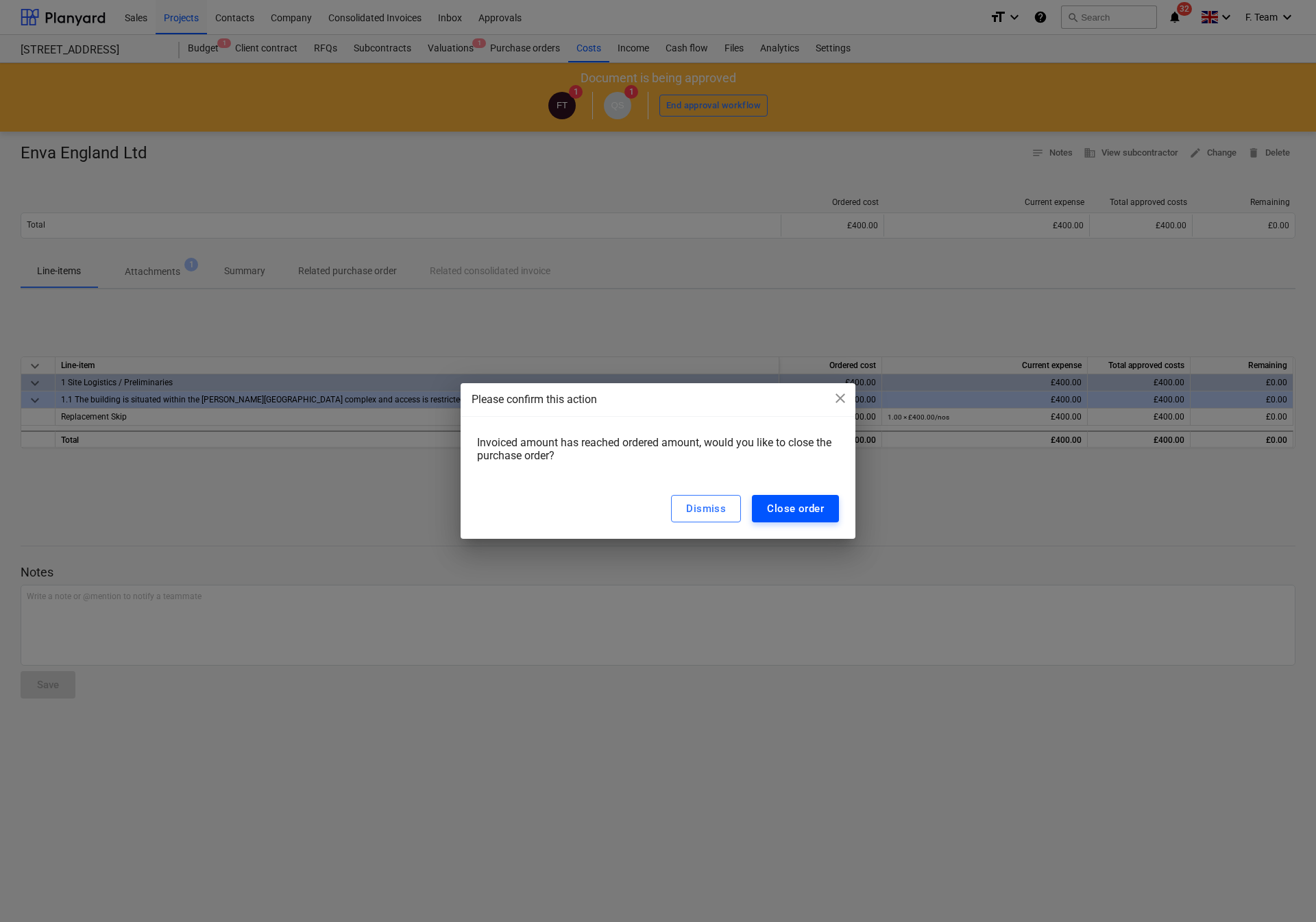
click at [790, 519] on button "Close order" at bounding box center [795, 509] width 87 height 27
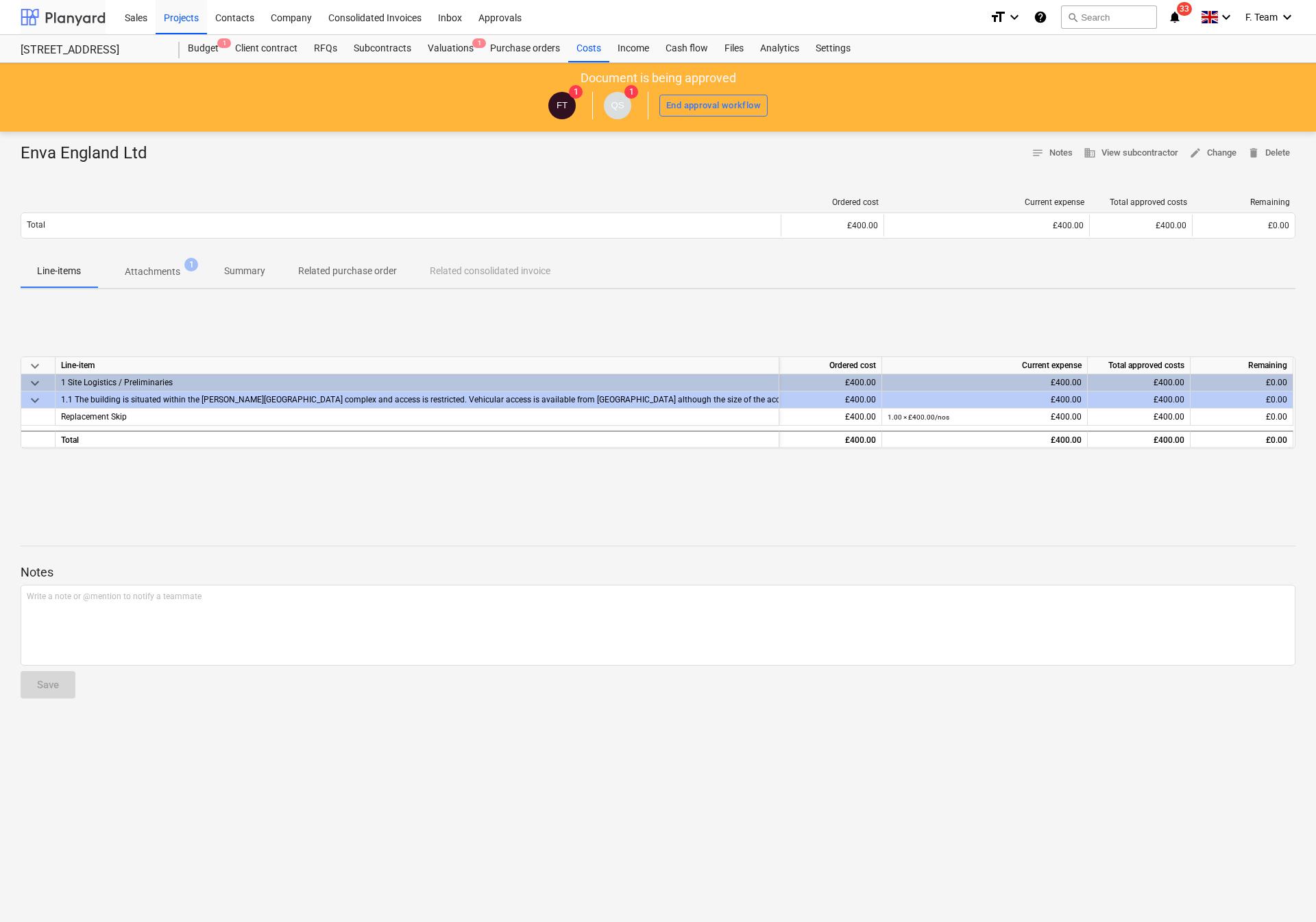
click at [40, 6] on div at bounding box center [62, 17] width 85 height 34
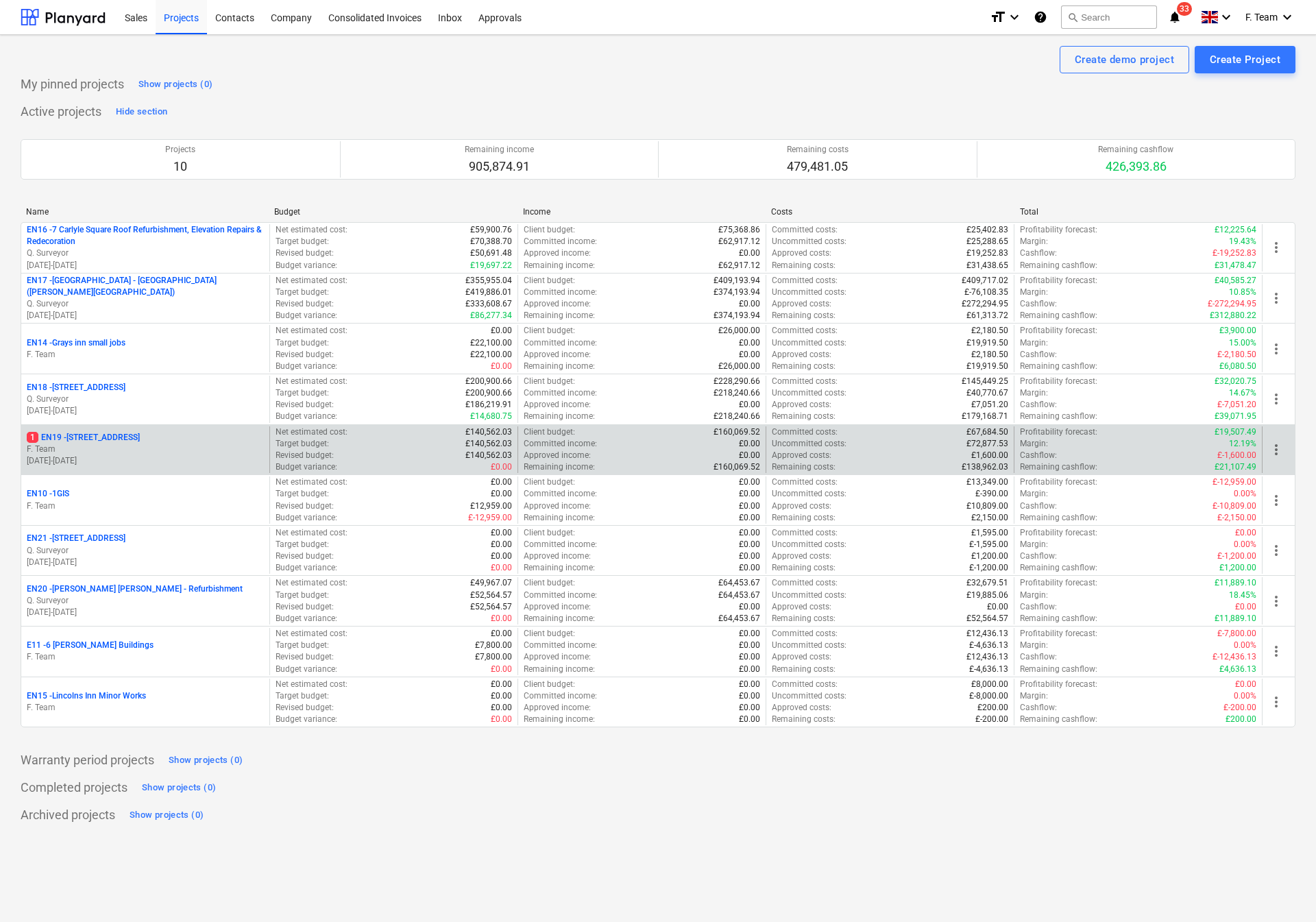
click at [72, 463] on p "[DATE] - [DATE]" at bounding box center [144, 461] width 237 height 12
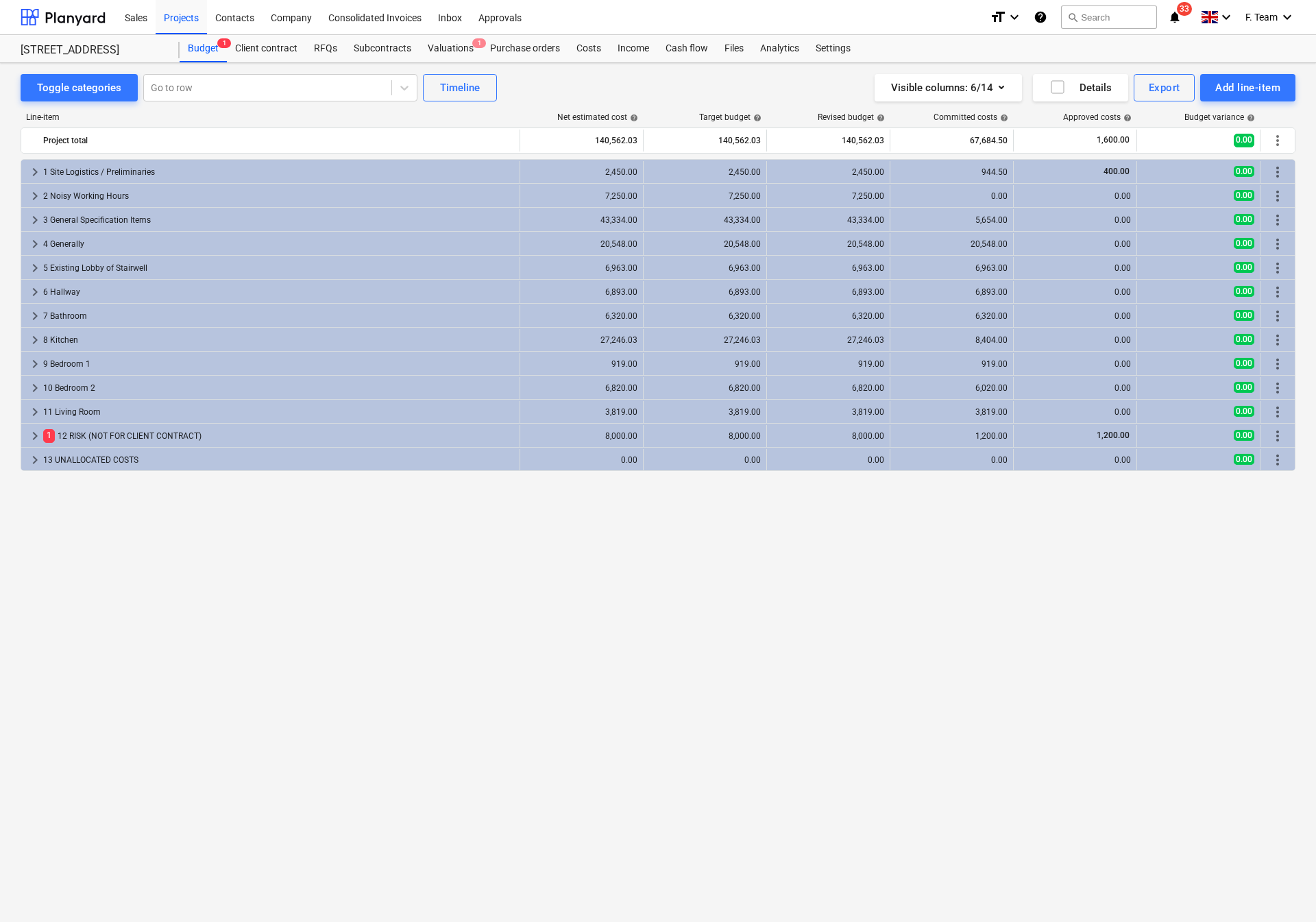
click at [1175, 23] on icon "notifications" at bounding box center [1175, 17] width 14 height 17
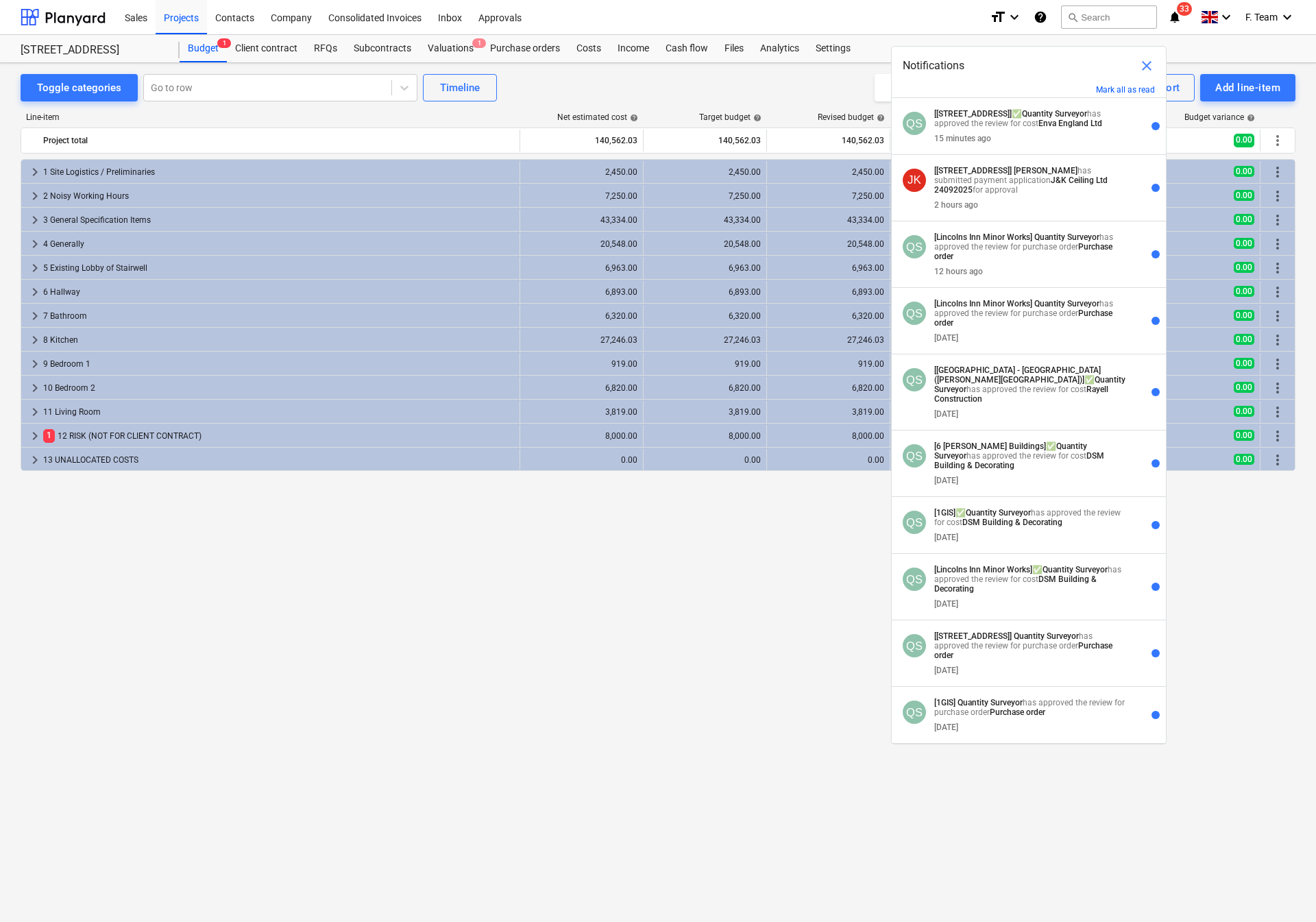
click at [630, 15] on div "Sales Projects Contacts Company Consolidated Invoices Inbox Approvals" at bounding box center [548, 17] width 863 height 34
